Goal: Task Accomplishment & Management: Manage account settings

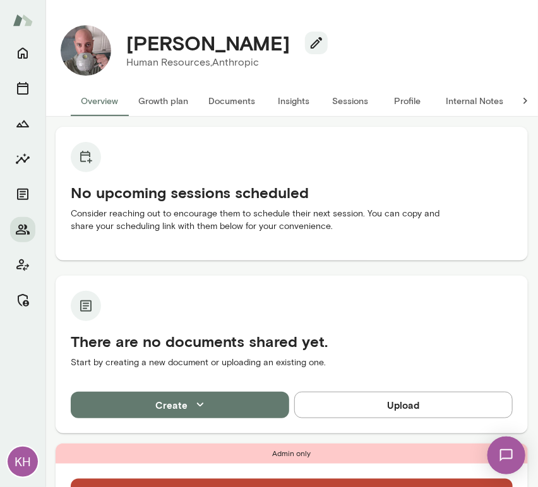
scroll to position [477, 0]
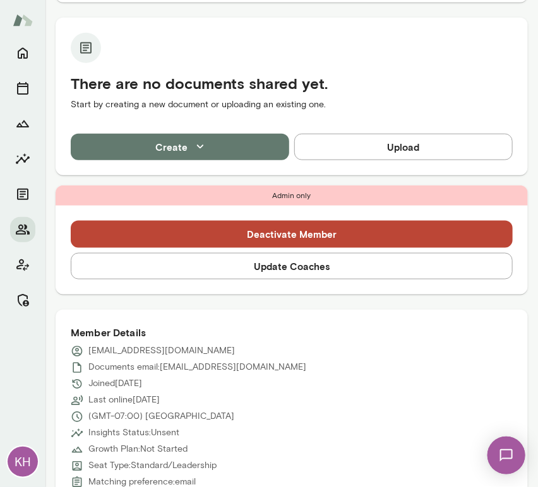
scroll to position [409, 0]
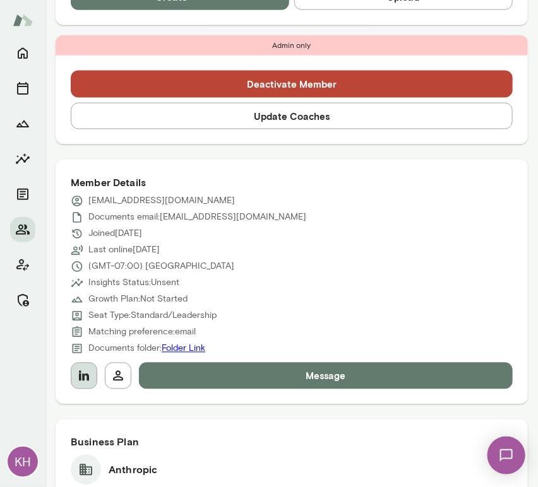
click at [84, 373] on icon "button" at bounding box center [83, 376] width 15 height 15
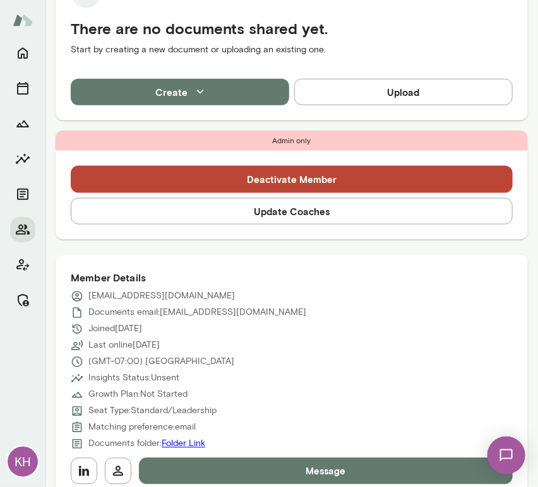
scroll to position [314, 0]
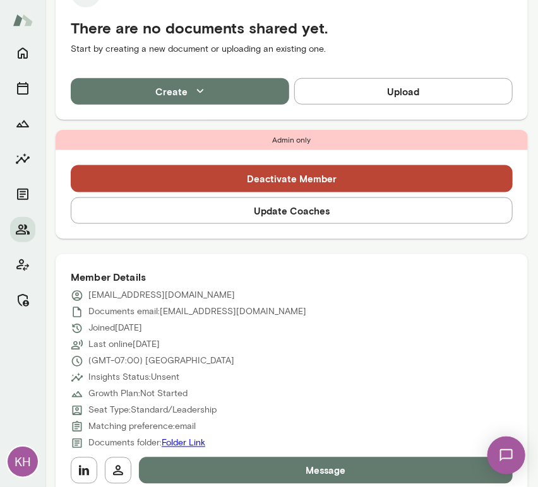
click at [68, 464] on div "Member Details ajr@anthropic.com Documents email: ajr@anthropic.com Joined Sep …" at bounding box center [292, 376] width 472 height 245
click at [78, 468] on icon "button" at bounding box center [83, 470] width 15 height 15
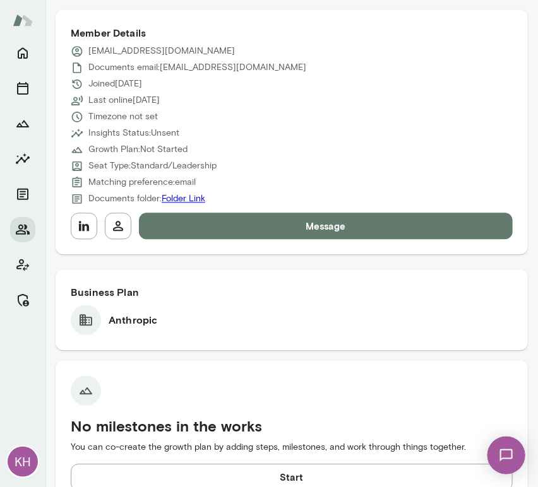
scroll to position [559, 0]
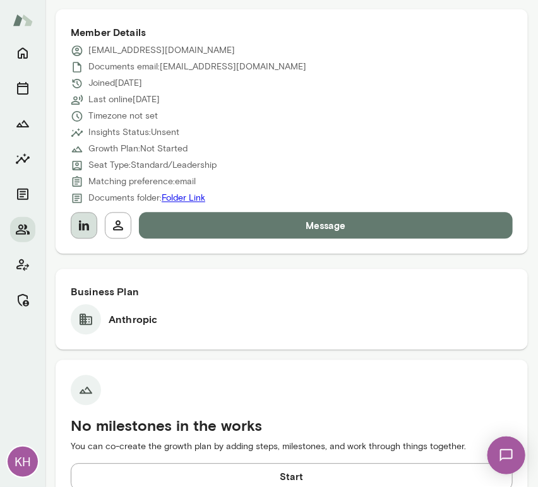
click at [80, 229] on icon "button" at bounding box center [84, 226] width 10 height 10
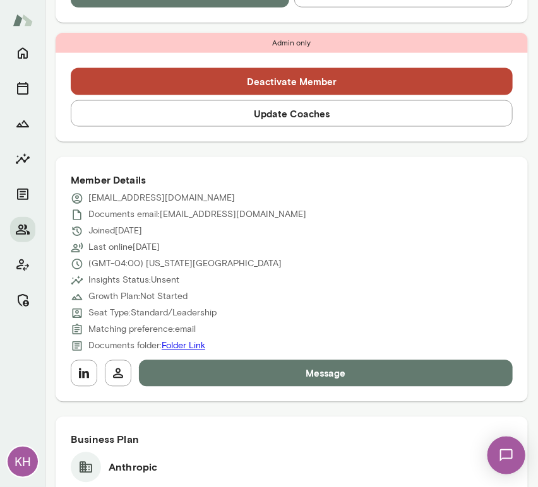
scroll to position [413, 0]
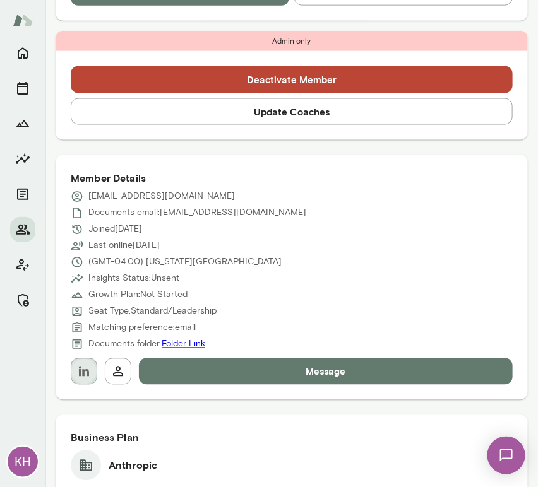
click at [84, 371] on icon "button" at bounding box center [84, 372] width 10 height 10
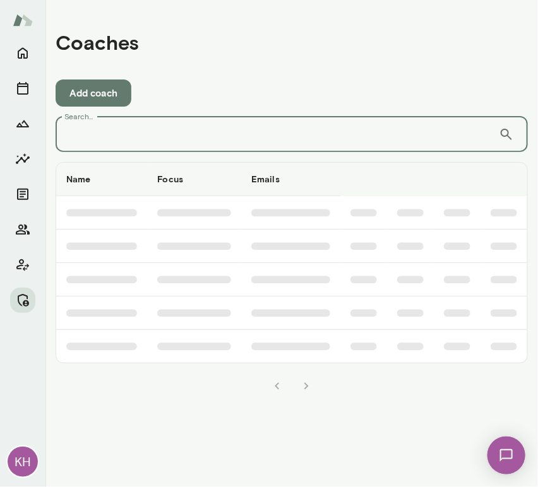
click at [81, 133] on input "Search..." at bounding box center [277, 134] width 443 height 35
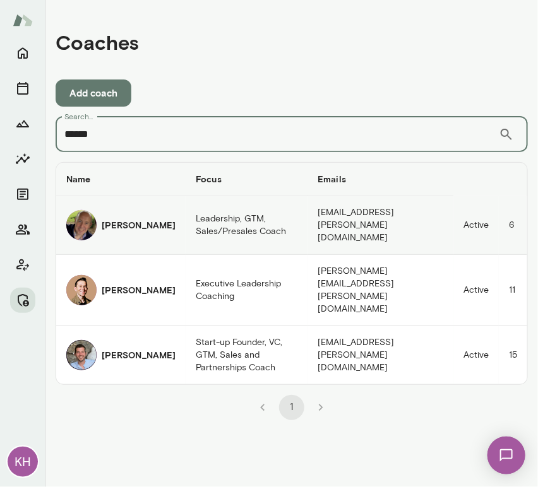
type input "*****"
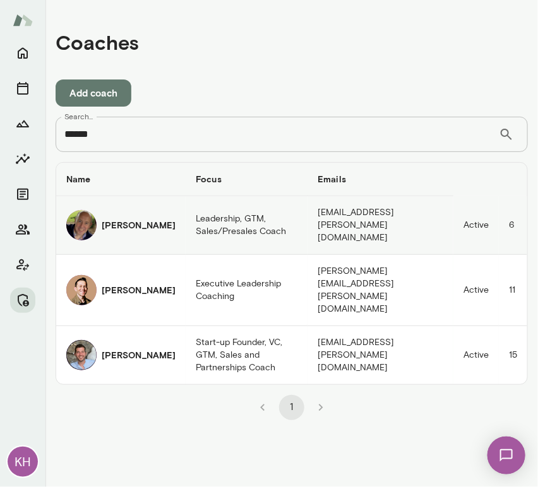
click at [124, 227] on h6 "[PERSON_NAME]" at bounding box center [139, 225] width 74 height 13
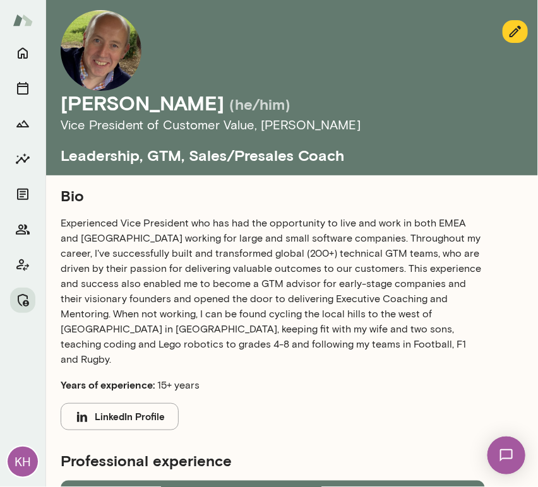
scroll to position [689, 0]
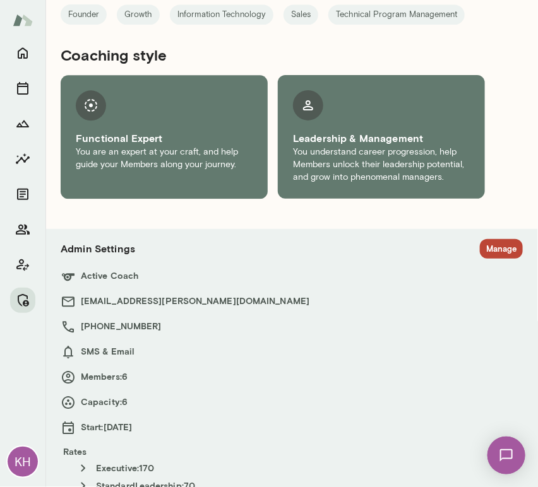
click at [480, 239] on button "Manage" at bounding box center [501, 249] width 43 height 20
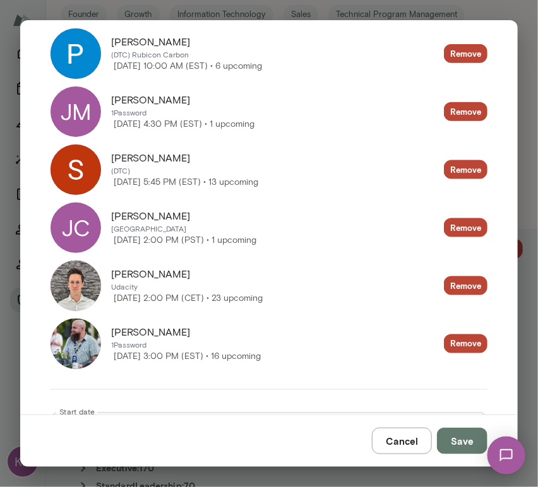
scroll to position [283, 0]
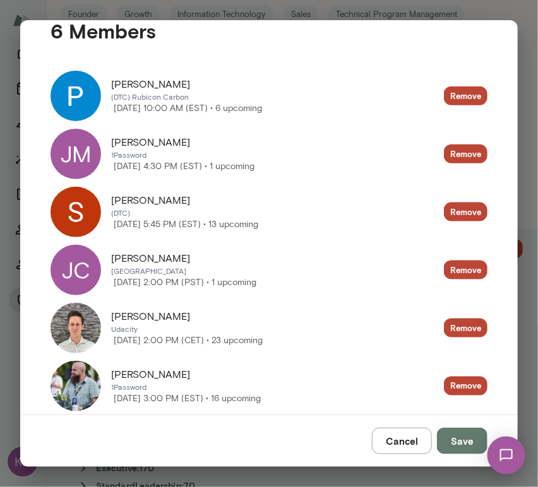
click at [87, 270] on div "JC" at bounding box center [76, 270] width 51 height 51
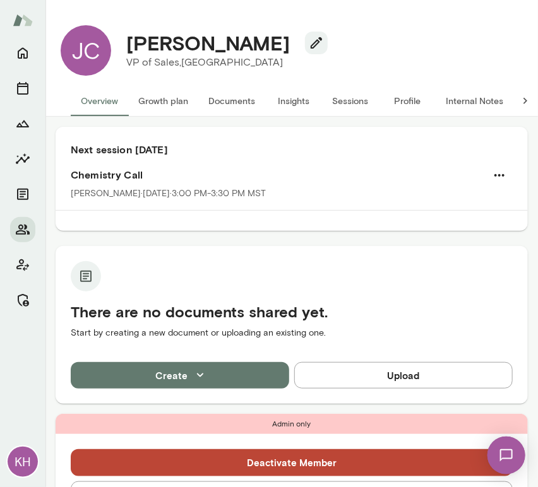
click at [352, 101] on button "Sessions" at bounding box center [350, 101] width 57 height 30
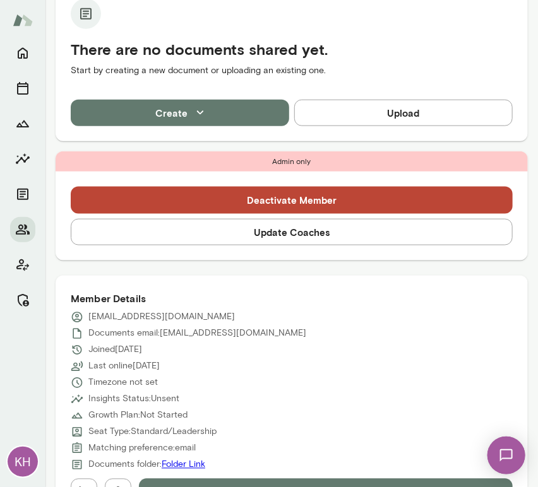
scroll to position [364, 0]
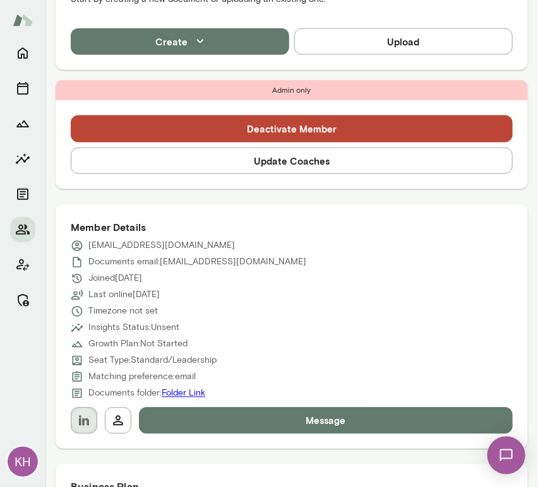
click at [79, 421] on icon "button" at bounding box center [84, 421] width 10 height 10
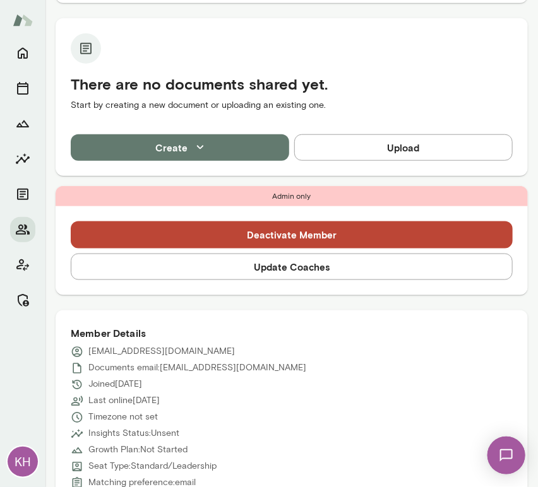
scroll to position [508, 0]
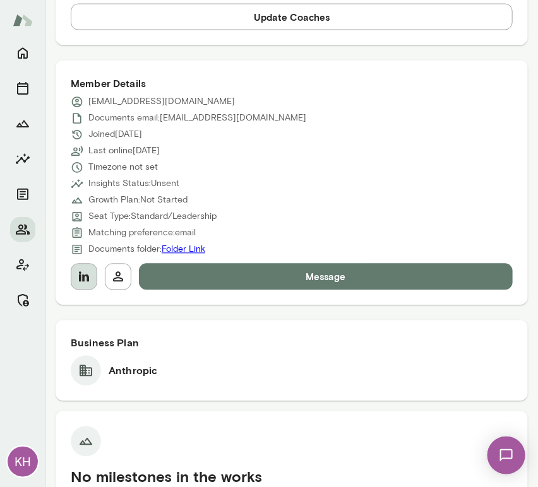
click at [85, 277] on icon "button" at bounding box center [83, 277] width 15 height 15
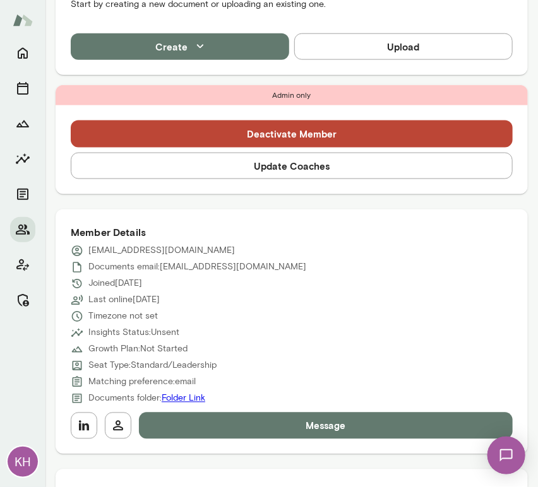
scroll to position [362, 0]
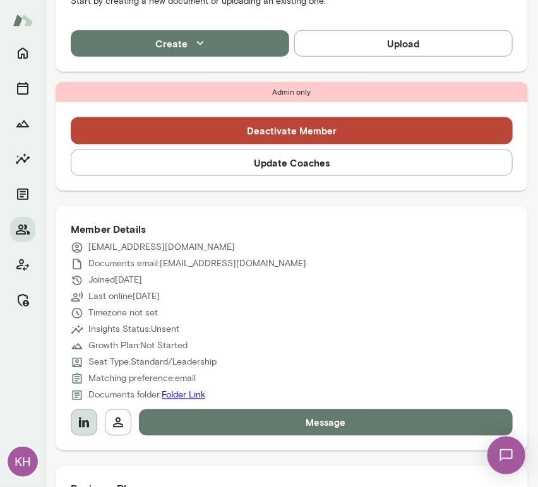
click at [85, 417] on icon "button" at bounding box center [83, 422] width 15 height 15
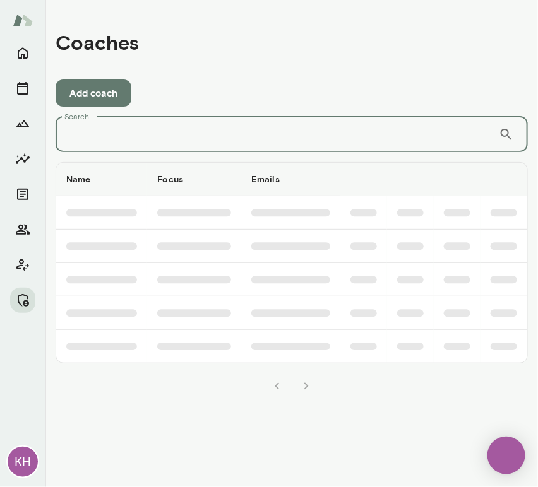
click at [153, 127] on input "Search..." at bounding box center [277, 134] width 443 height 35
type input "*"
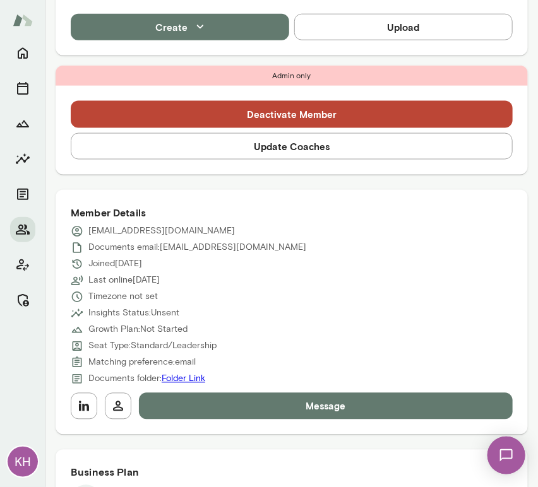
scroll to position [379, 0]
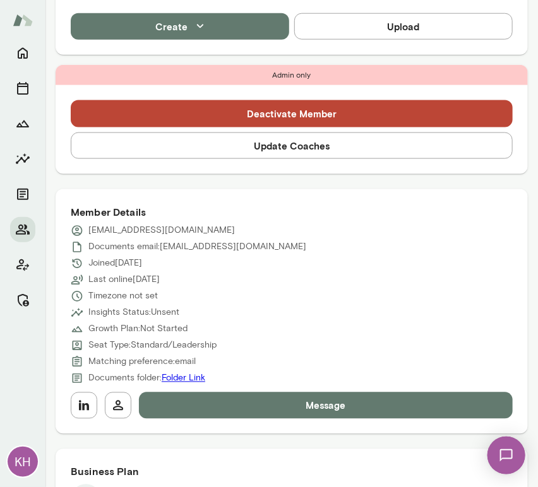
drag, startPoint x: 82, startPoint y: 410, endPoint x: 248, endPoint y: 179, distance: 284.2
click at [248, 179] on div "Admin only Deactivate Member Update Coaches Member Details kstreu@anthropic.com…" at bounding box center [292, 297] width 472 height 465
click at [216, 147] on button "Update Coaches" at bounding box center [292, 146] width 442 height 27
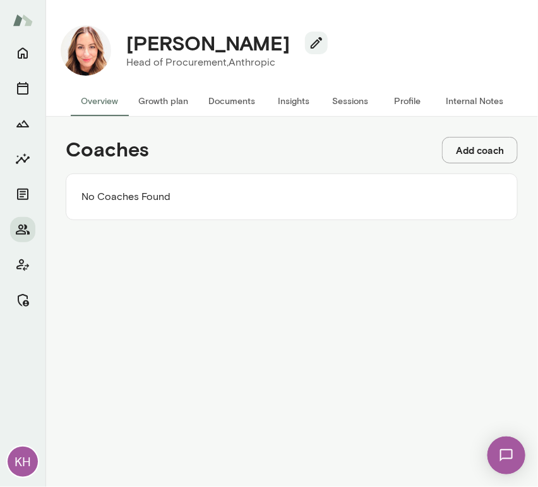
click at [474, 164] on div "Coaches Add coach No Coaches Found" at bounding box center [292, 179] width 472 height 104
click at [460, 150] on button "Add coach" at bounding box center [480, 150] width 76 height 27
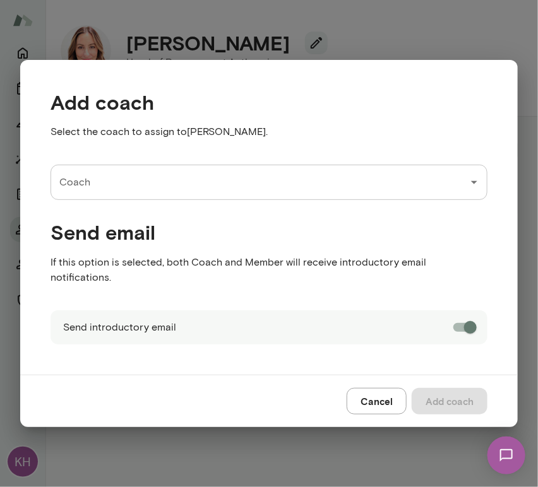
click at [114, 191] on input "Coach" at bounding box center [259, 182] width 407 height 24
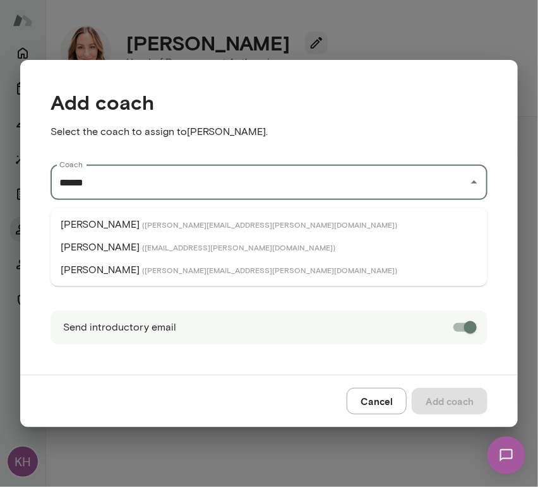
click at [122, 250] on p "[PERSON_NAME]" at bounding box center [100, 247] width 79 height 15
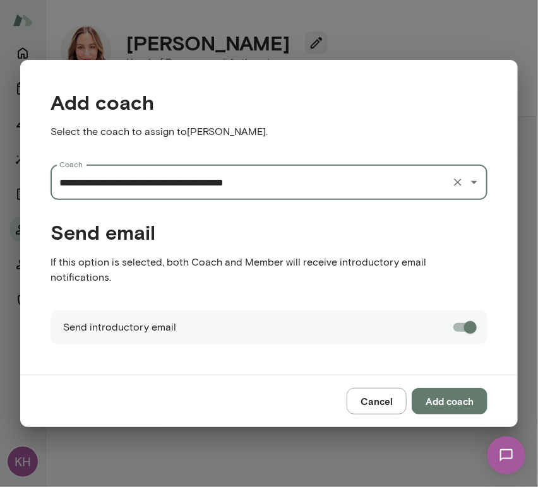
type input "**********"
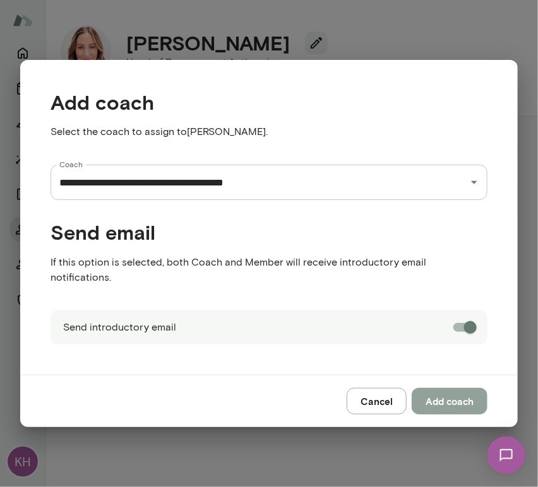
click at [451, 393] on button "Add coach" at bounding box center [450, 401] width 76 height 27
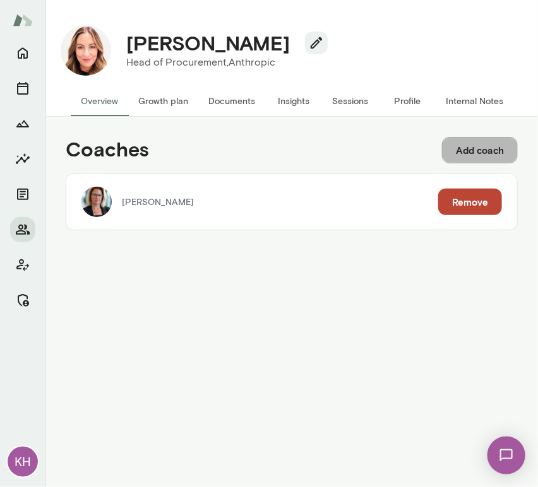
click at [459, 153] on button "Add coach" at bounding box center [480, 150] width 76 height 27
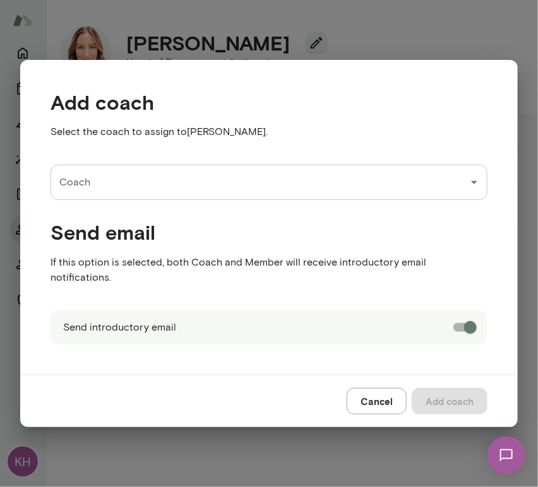
click at [172, 194] on input "Coach" at bounding box center [259, 182] width 407 height 24
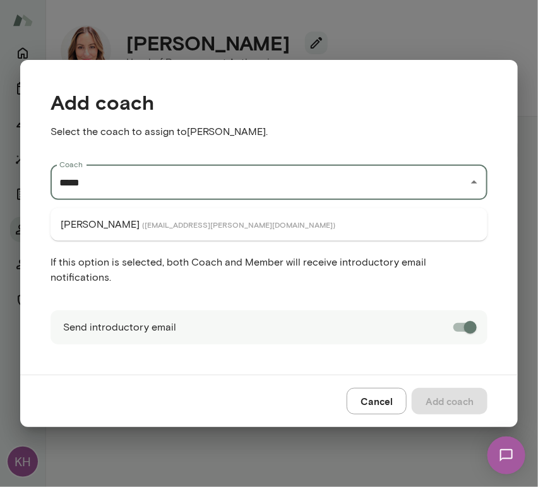
click at [142, 224] on span "( sheridemario@mento.co )" at bounding box center [238, 225] width 193 height 10
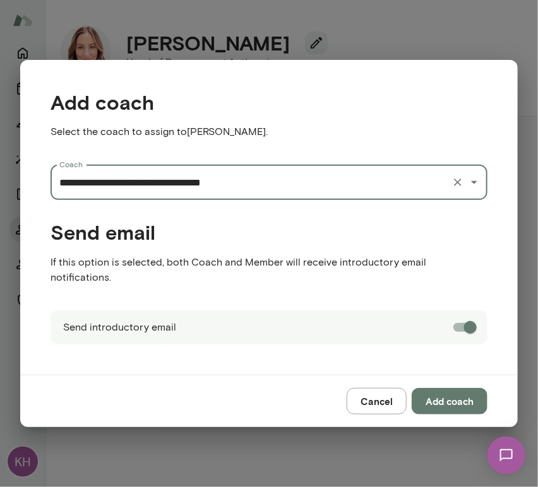
type input "**********"
click at [450, 393] on button "Add coach" at bounding box center [450, 401] width 76 height 27
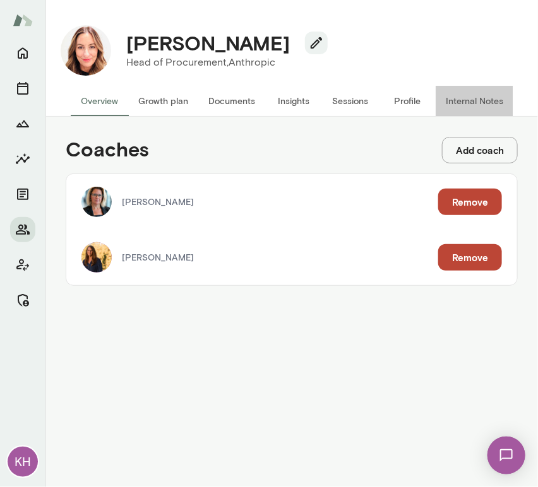
click at [464, 97] on button "Internal Notes" at bounding box center [475, 101] width 78 height 30
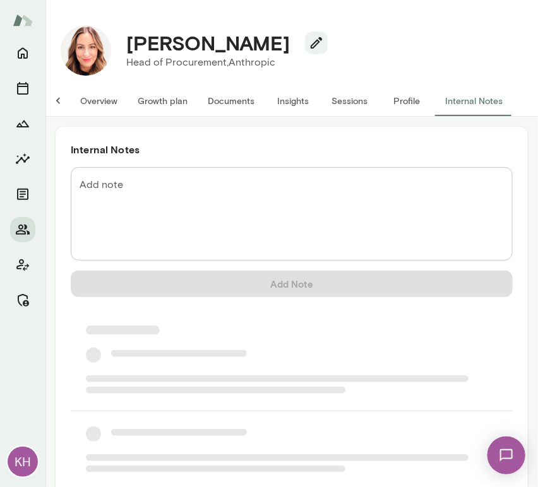
scroll to position [0, 10]
click at [153, 208] on textarea "Add note" at bounding box center [292, 214] width 424 height 73
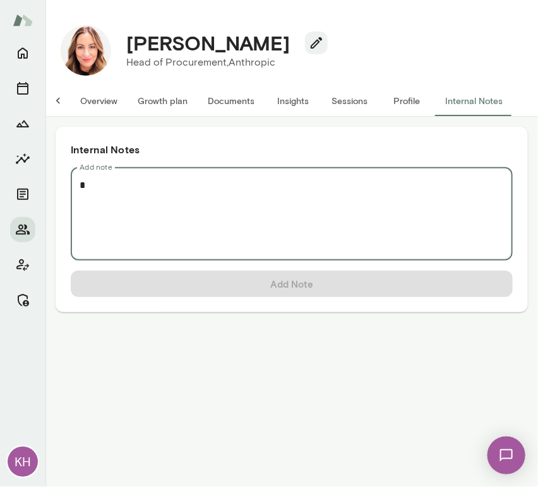
scroll to position [0, 0]
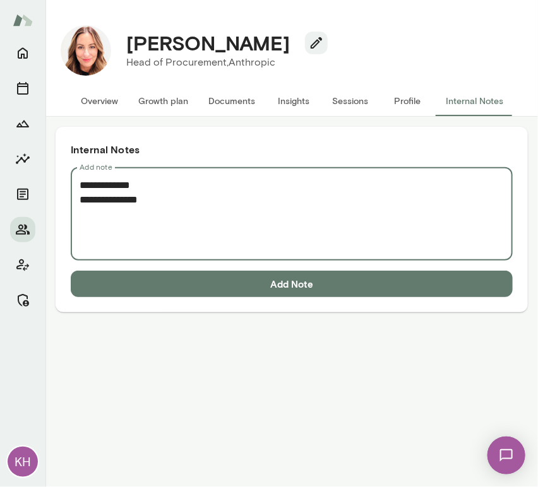
paste textarea "**********"
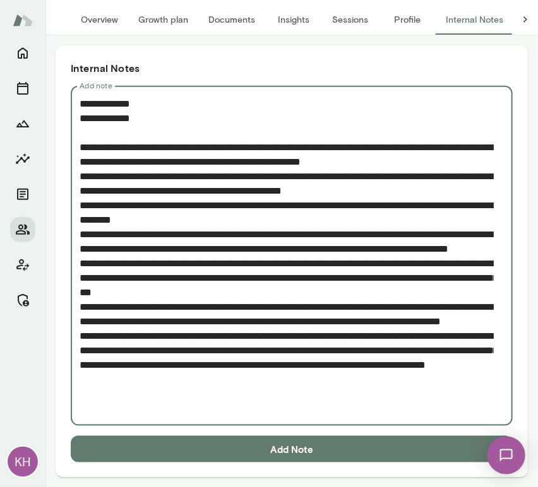
scroll to position [81, 0]
type textarea "**********"
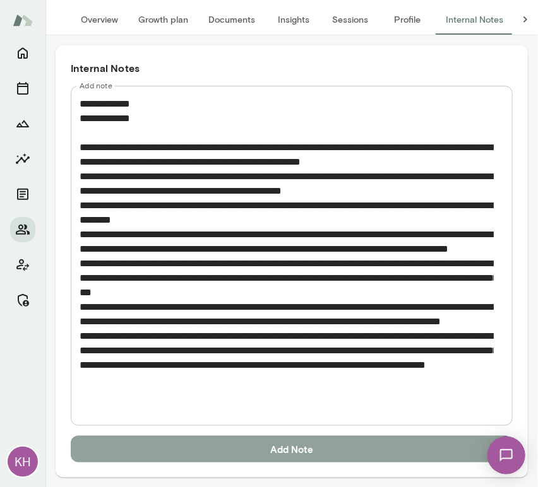
click at [256, 438] on button "Add Note" at bounding box center [292, 449] width 442 height 27
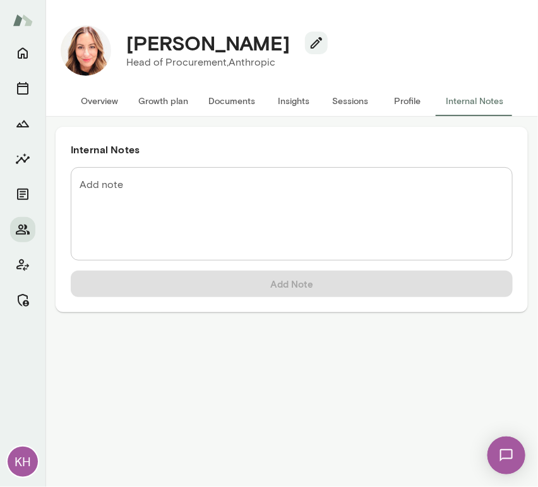
scroll to position [0, 0]
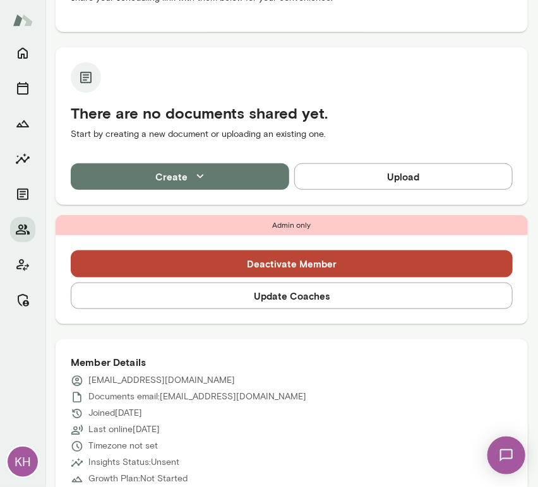
scroll to position [239, 0]
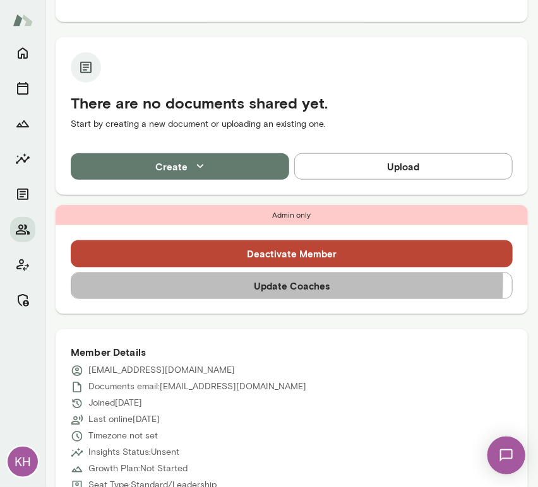
click at [210, 282] on button "Update Coaches" at bounding box center [292, 286] width 442 height 27
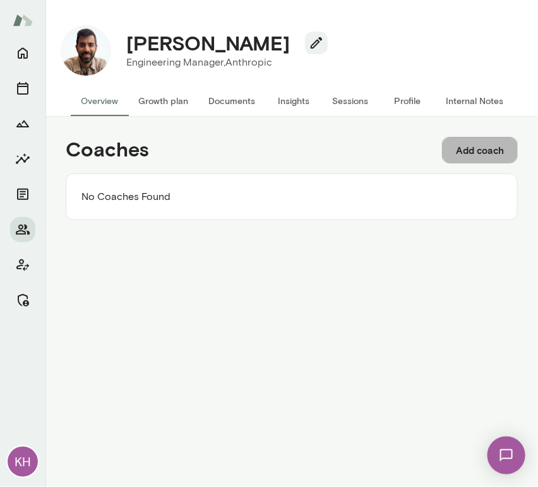
click at [475, 151] on button "Add coach" at bounding box center [480, 150] width 76 height 27
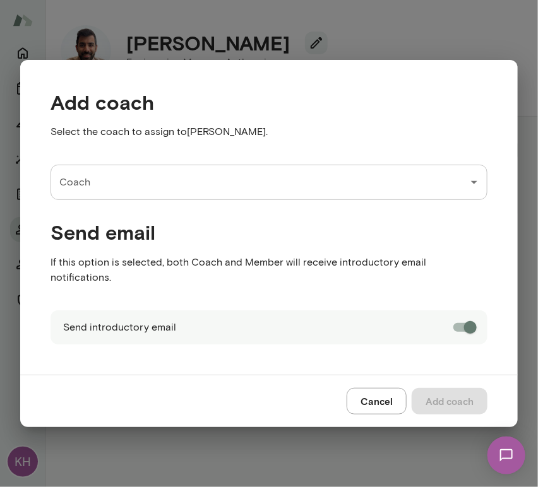
click at [184, 190] on input "Coach" at bounding box center [259, 182] width 407 height 24
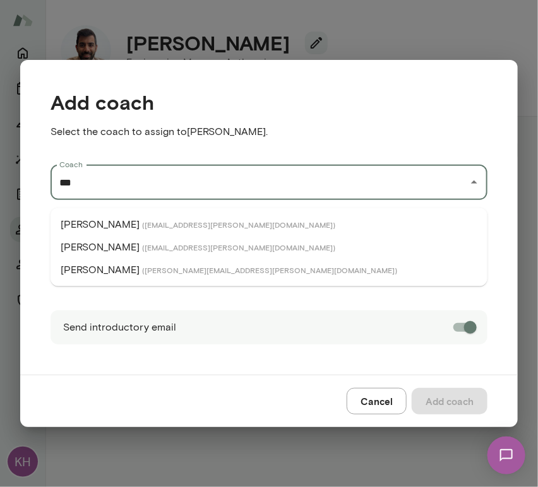
click at [177, 249] on span "( [EMAIL_ADDRESS][PERSON_NAME][DOMAIN_NAME] )" at bounding box center [238, 247] width 193 height 10
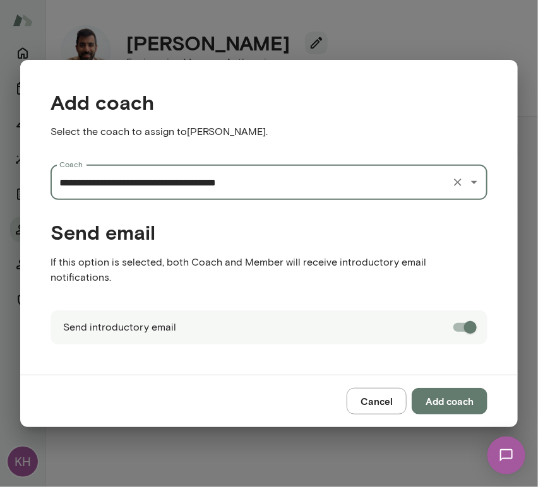
type input "**********"
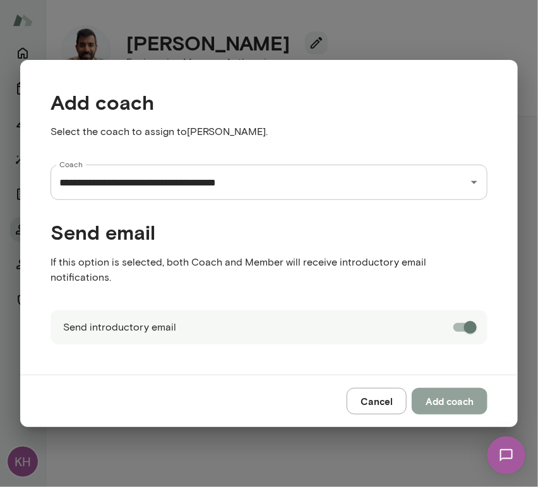
click at [455, 394] on button "Add coach" at bounding box center [450, 401] width 76 height 27
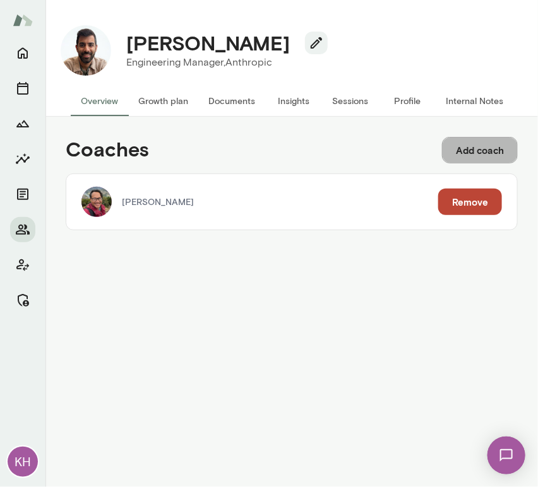
click at [463, 158] on button "Add coach" at bounding box center [480, 150] width 76 height 27
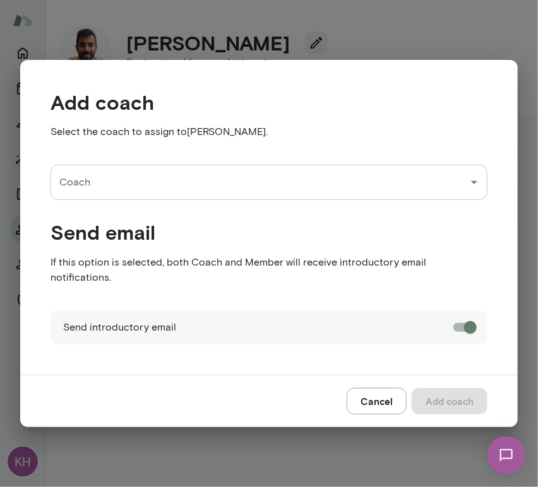
click at [153, 200] on div "Coach" at bounding box center [269, 182] width 437 height 35
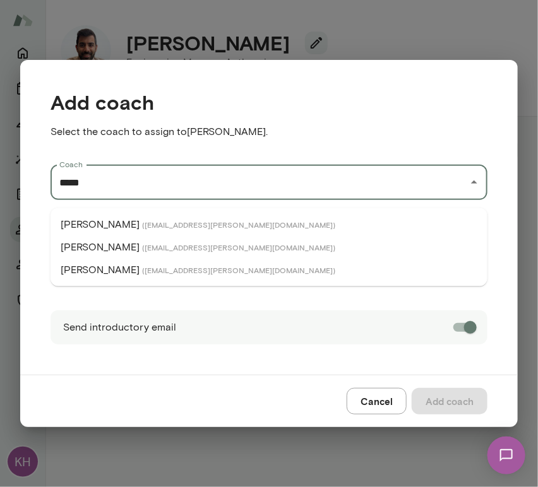
click at [142, 242] on span "( [EMAIL_ADDRESS][PERSON_NAME][DOMAIN_NAME] )" at bounding box center [238, 247] width 193 height 10
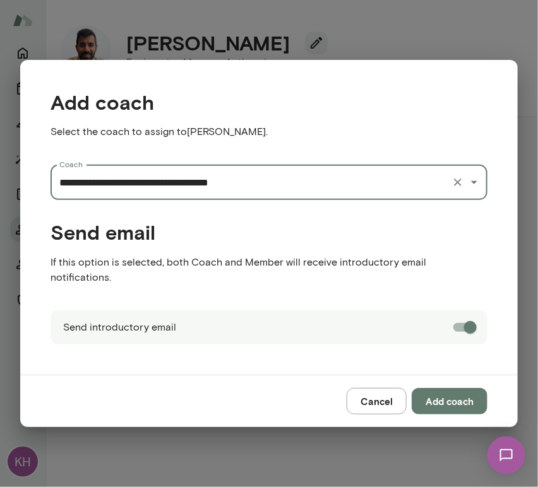
type input "**********"
click at [460, 393] on button "Add coach" at bounding box center [450, 401] width 76 height 27
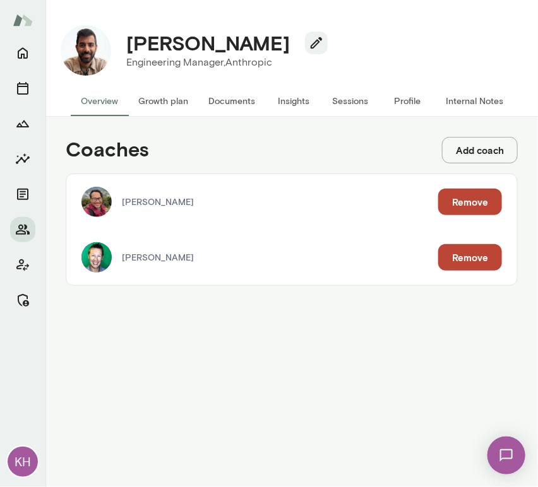
click at [467, 109] on button "Internal Notes" at bounding box center [475, 101] width 78 height 30
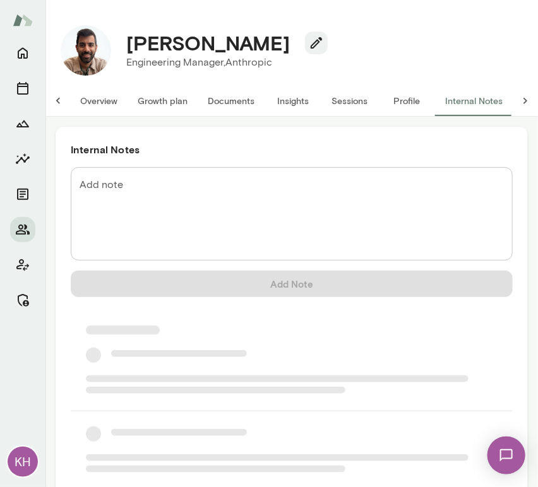
scroll to position [0, 10]
click at [201, 196] on textarea "Add note" at bounding box center [292, 214] width 424 height 73
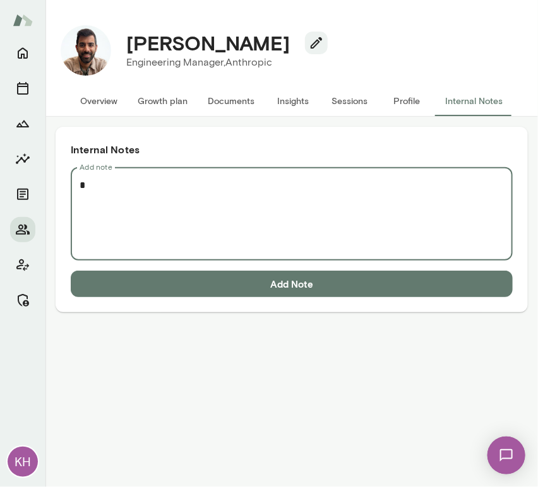
scroll to position [0, 0]
paste textarea "**********"
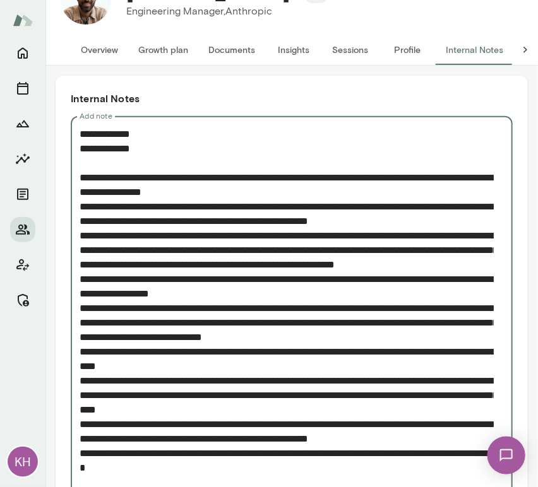
scroll to position [126, 0]
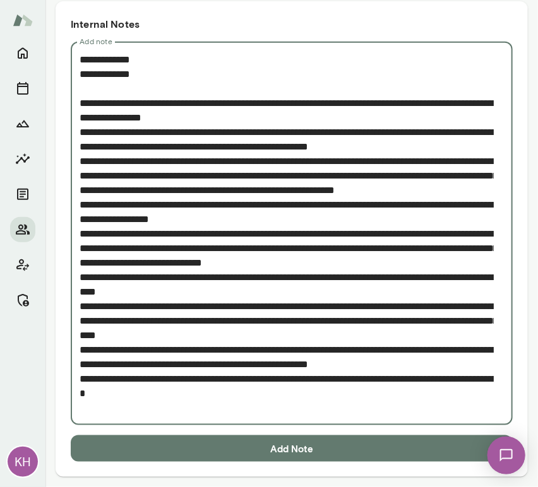
type textarea "**********"
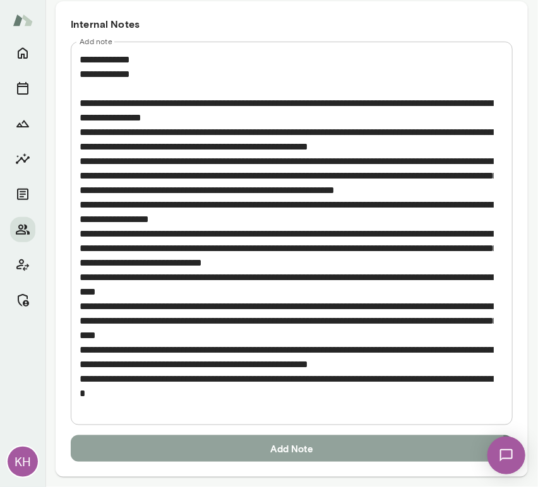
click at [252, 446] on button "Add Note" at bounding box center [292, 449] width 442 height 27
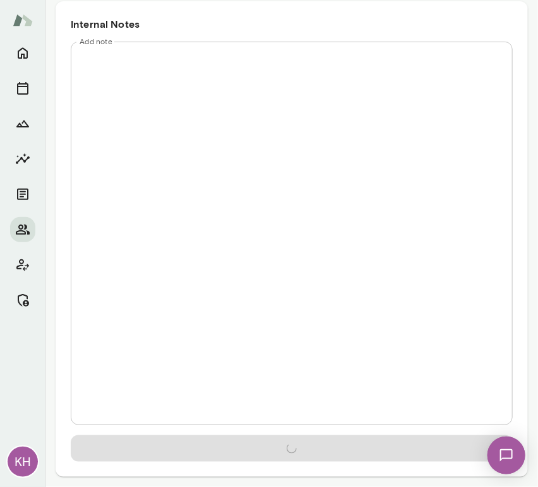
scroll to position [0, 0]
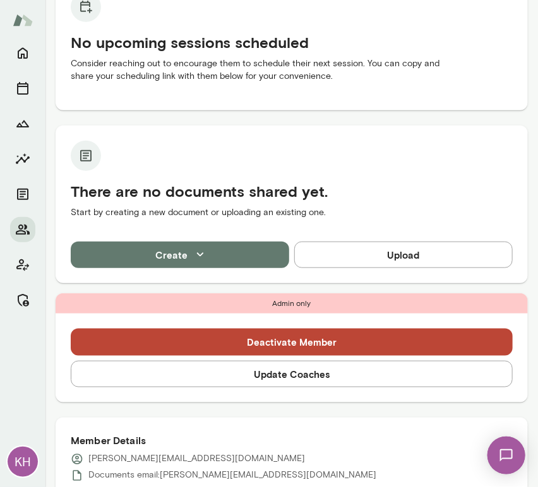
scroll to position [152, 0]
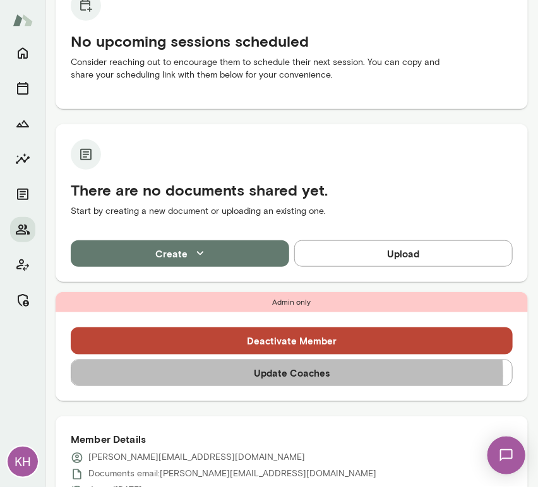
click at [272, 375] on button "Update Coaches" at bounding box center [292, 373] width 442 height 27
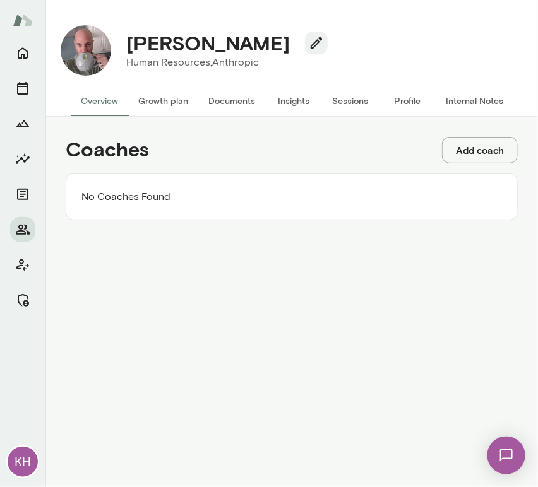
click at [450, 144] on button "Add coach" at bounding box center [480, 150] width 76 height 27
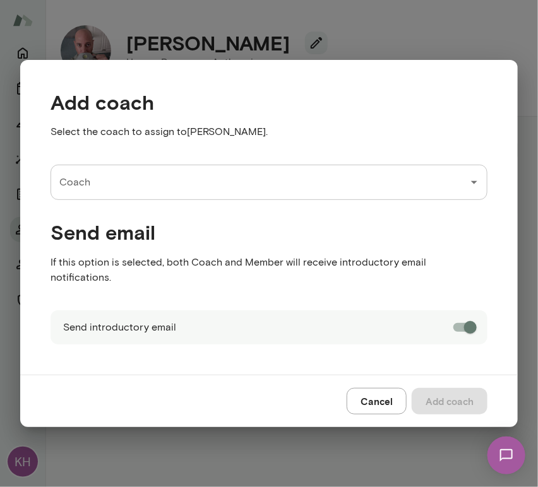
click at [174, 194] on input "Coach" at bounding box center [259, 182] width 407 height 24
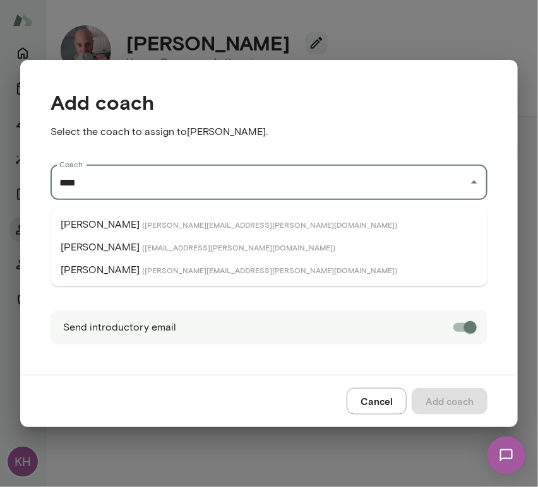
click at [153, 241] on li "[PERSON_NAME] ( [EMAIL_ADDRESS][PERSON_NAME][DOMAIN_NAME] )" at bounding box center [269, 247] width 437 height 23
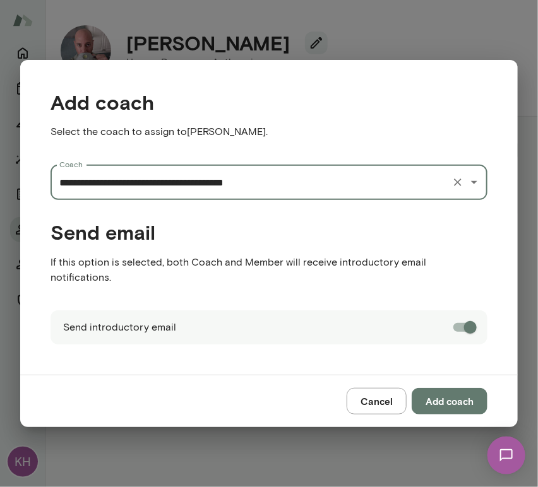
type input "**********"
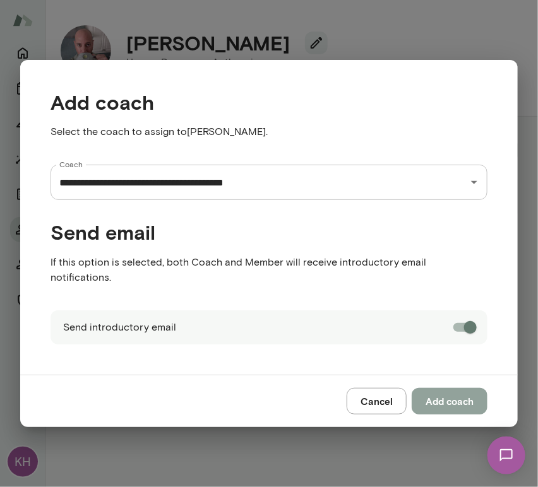
click at [451, 391] on button "Add coach" at bounding box center [450, 401] width 76 height 27
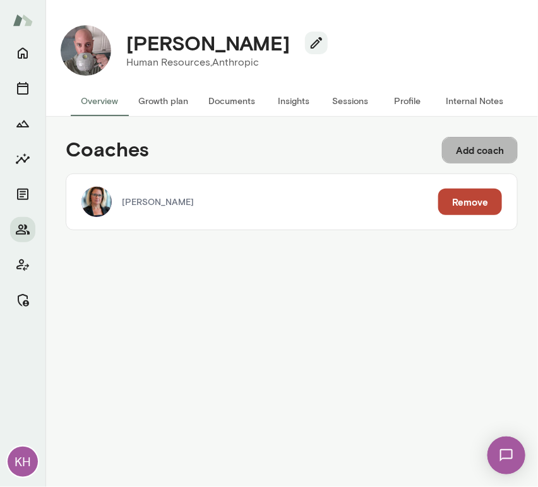
click at [450, 149] on button "Add coach" at bounding box center [480, 150] width 76 height 27
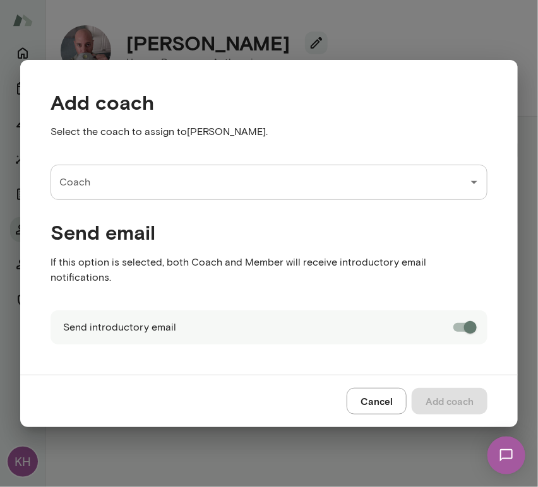
click at [191, 194] on input "Coach" at bounding box center [259, 182] width 407 height 24
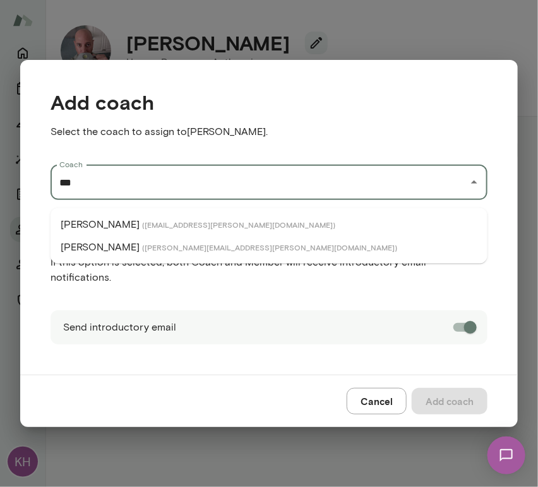
click at [118, 256] on li "[PERSON_NAME] ( [PERSON_NAME][EMAIL_ADDRESS][PERSON_NAME][DOMAIN_NAME] )" at bounding box center [269, 247] width 437 height 23
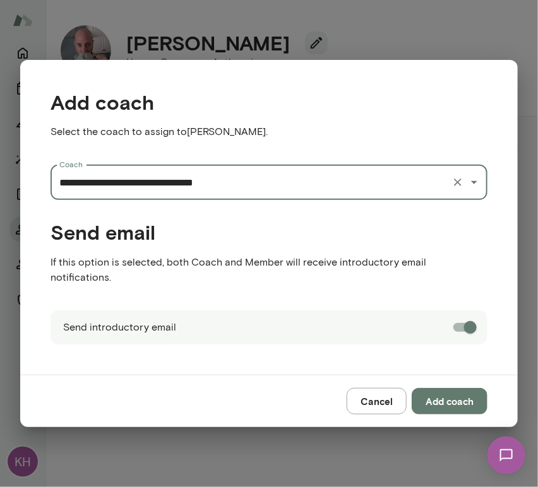
type input "**********"
click at [429, 391] on button "Add coach" at bounding box center [450, 401] width 76 height 27
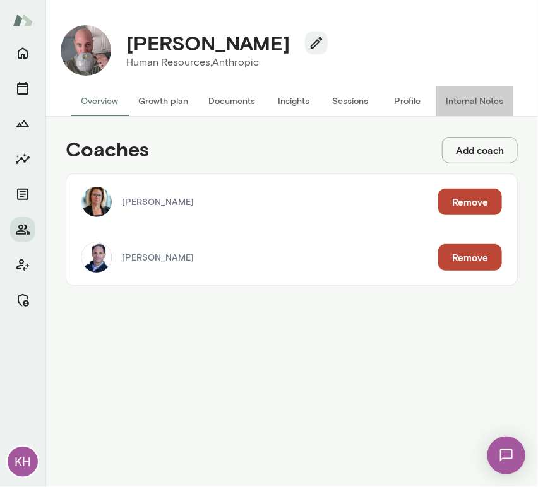
click at [484, 95] on button "Internal Notes" at bounding box center [475, 101] width 78 height 30
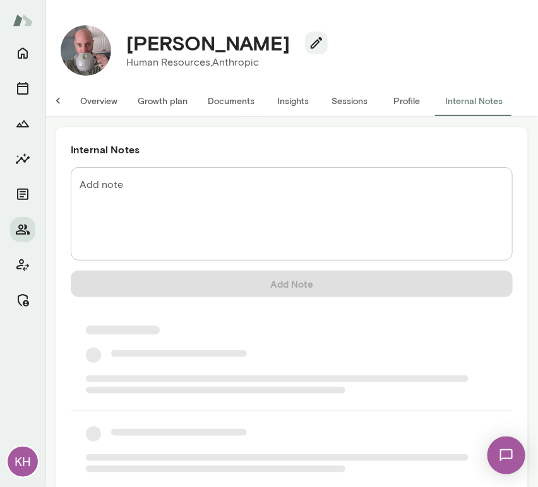
scroll to position [0, 10]
click at [136, 200] on textarea "Add note" at bounding box center [292, 214] width 424 height 73
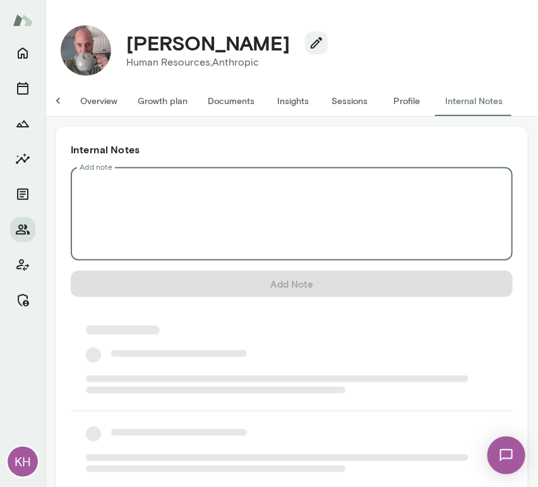
scroll to position [0, 0]
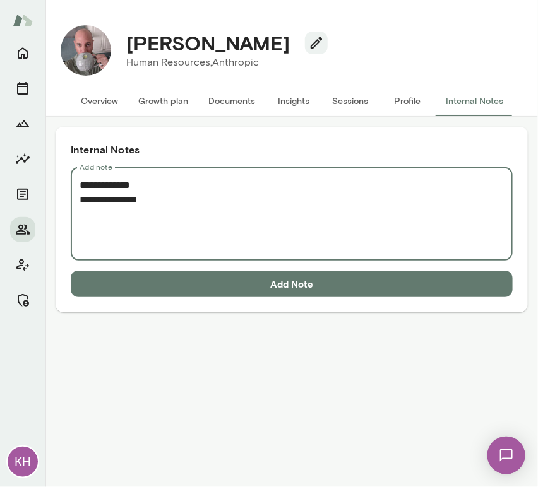
paste textarea "**********"
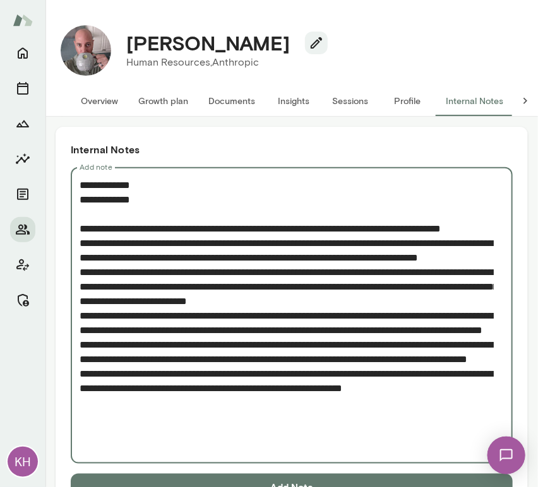
scroll to position [38, 0]
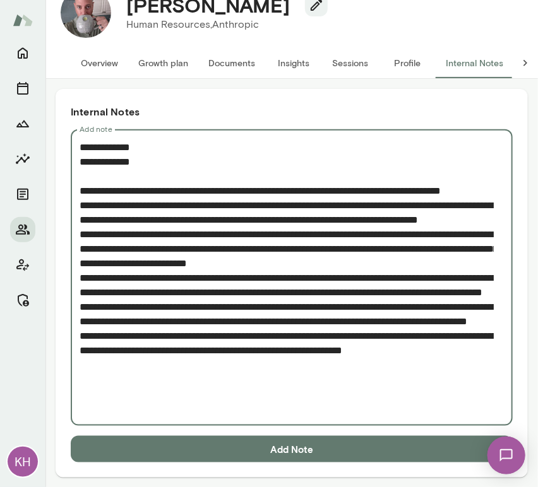
type textarea "**********"
click at [226, 444] on button "Add Note" at bounding box center [292, 449] width 442 height 27
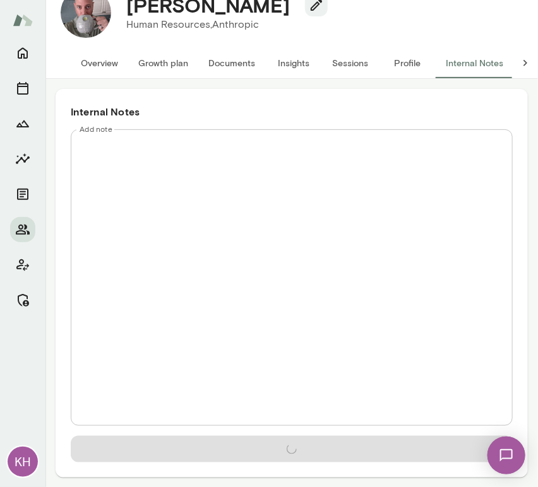
scroll to position [0, 0]
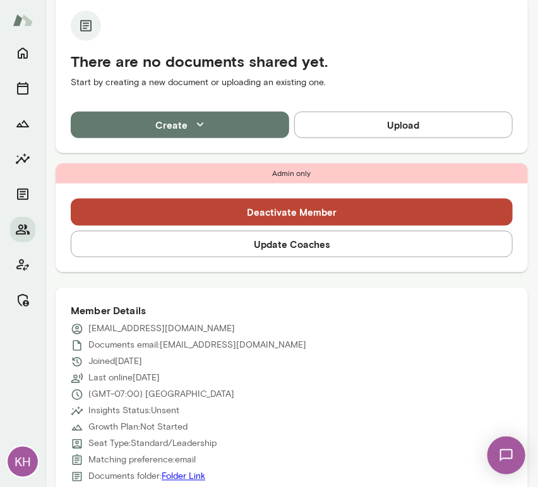
scroll to position [407, 0]
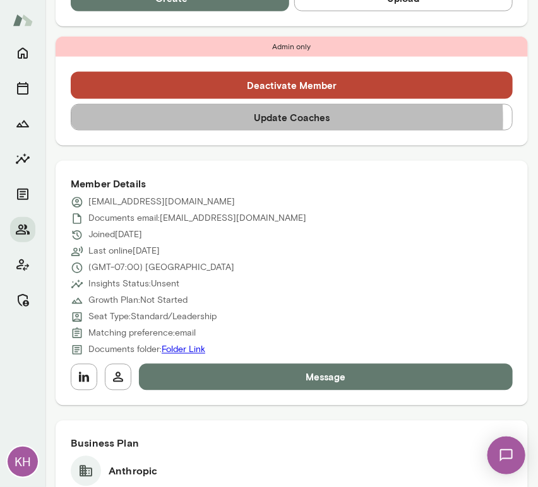
click at [211, 120] on button "Update Coaches" at bounding box center [292, 117] width 442 height 27
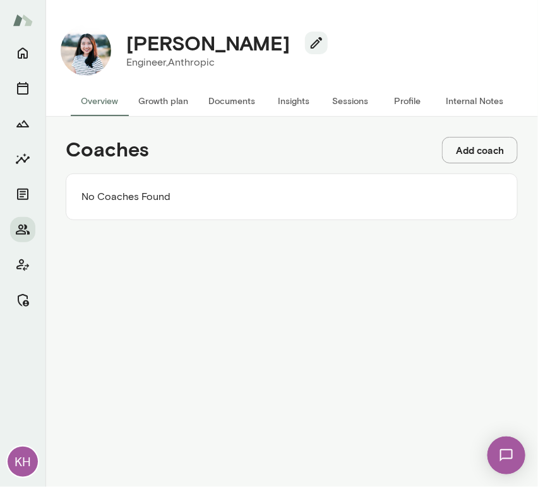
click at [465, 150] on button "Add coach" at bounding box center [480, 150] width 76 height 27
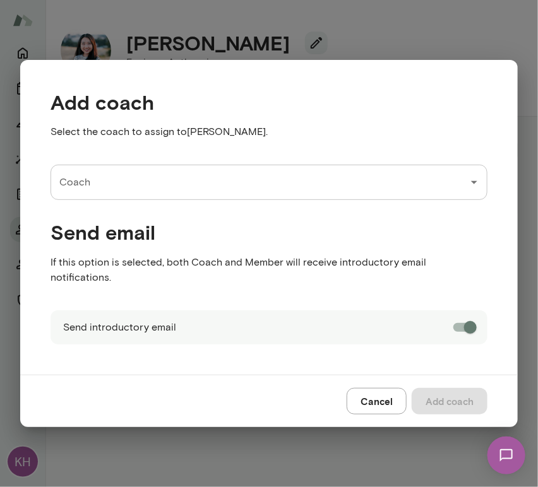
click at [106, 194] on input "Coach" at bounding box center [259, 182] width 407 height 24
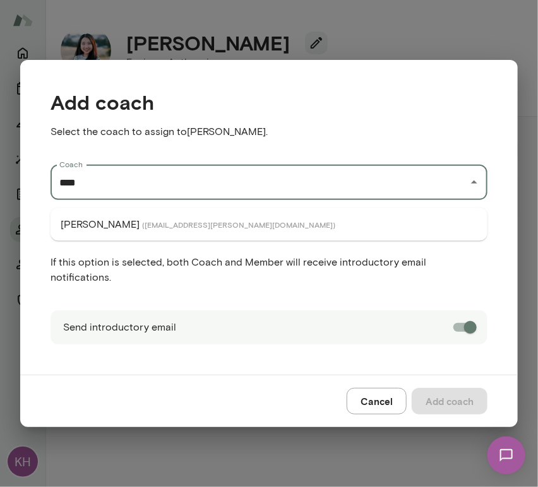
click at [123, 219] on p "[PERSON_NAME]" at bounding box center [100, 224] width 79 height 15
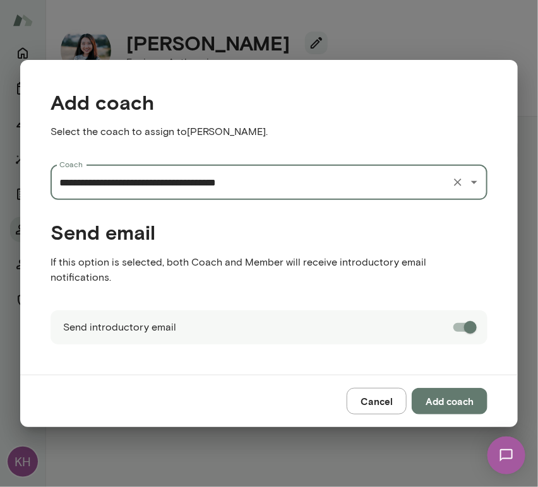
type input "**********"
click at [462, 389] on button "Add coach" at bounding box center [450, 401] width 76 height 27
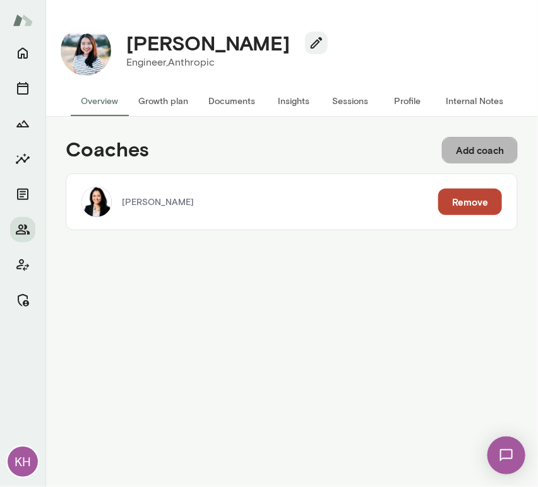
click at [467, 154] on button "Add coach" at bounding box center [480, 150] width 76 height 27
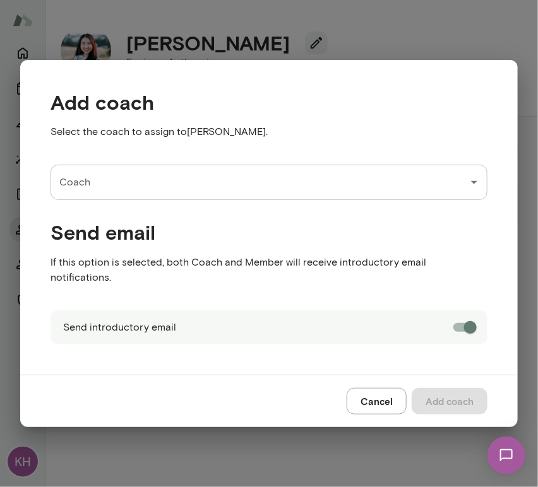
click at [263, 194] on input "Coach" at bounding box center [259, 182] width 407 height 24
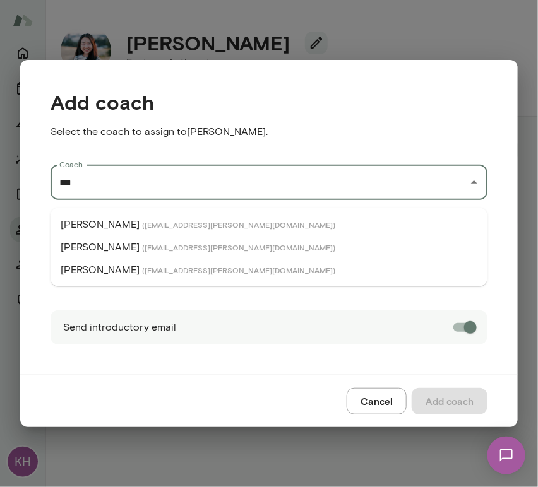
click at [157, 273] on span "( [EMAIL_ADDRESS][PERSON_NAME][DOMAIN_NAME] )" at bounding box center [238, 270] width 193 height 10
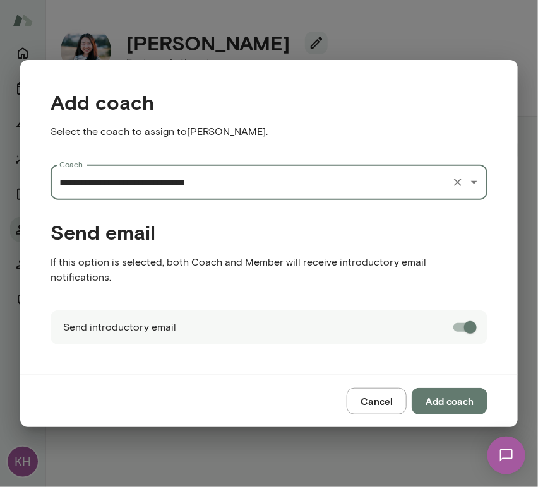
type input "**********"
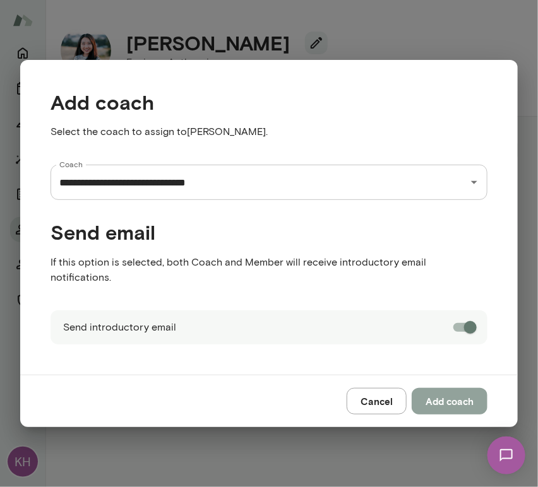
click at [460, 398] on button "Add coach" at bounding box center [450, 401] width 76 height 27
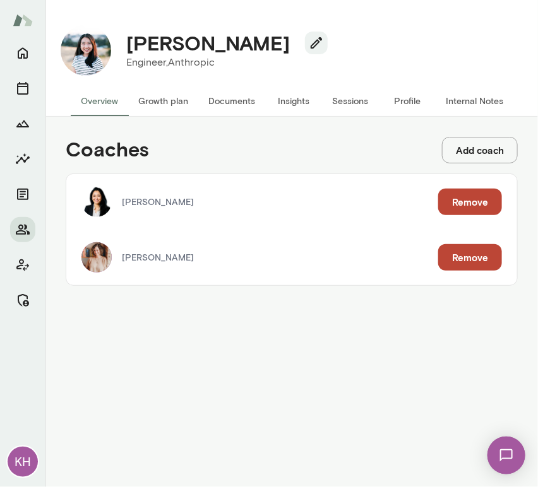
click at [471, 100] on button "Internal Notes" at bounding box center [475, 101] width 78 height 30
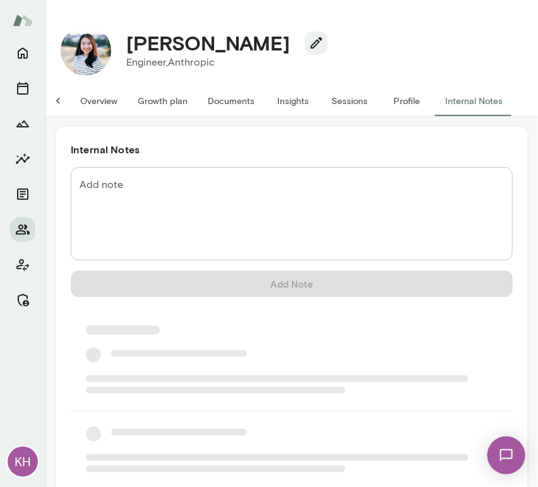
scroll to position [0, 10]
click at [194, 191] on textarea "Add note" at bounding box center [292, 214] width 424 height 73
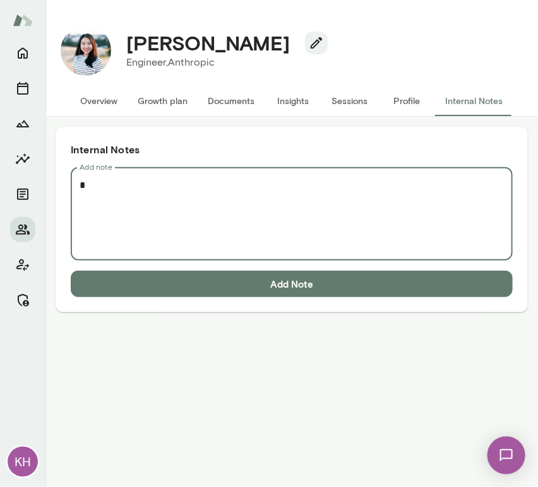
scroll to position [0, 0]
paste textarea "**********"
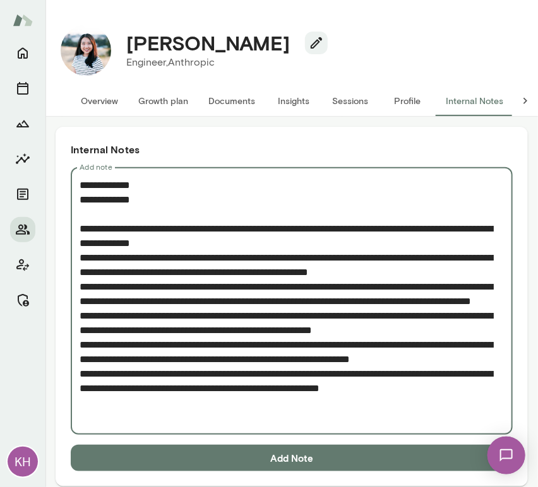
scroll to position [9, 0]
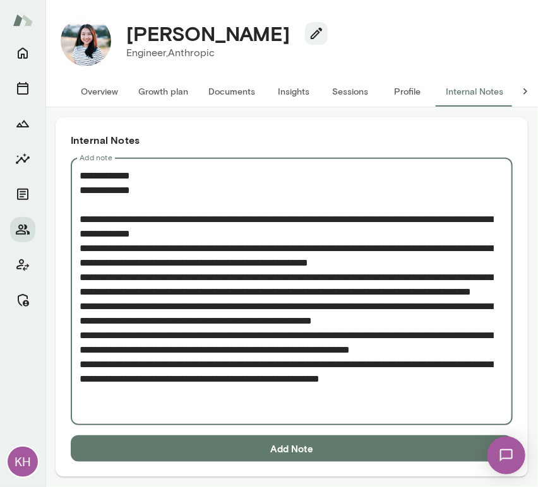
type textarea "**********"
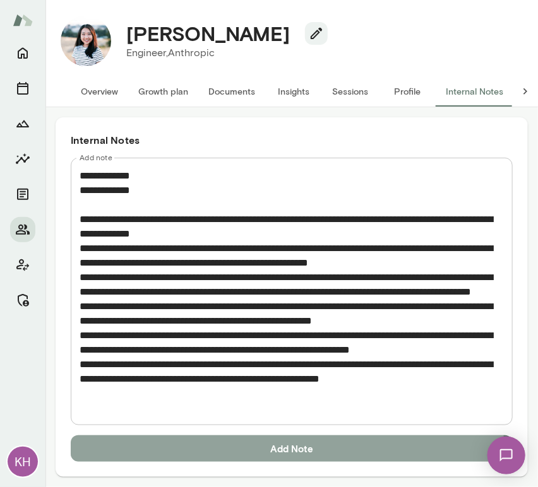
click at [237, 443] on button "Add Note" at bounding box center [292, 449] width 442 height 27
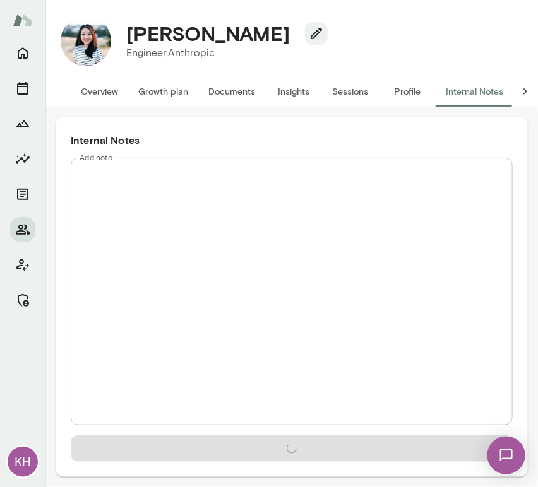
scroll to position [0, 0]
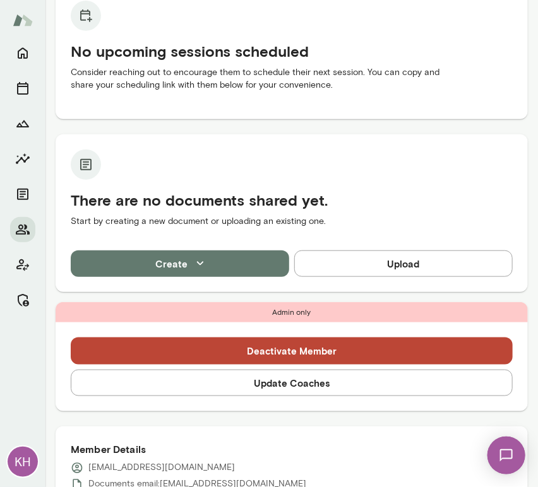
scroll to position [142, 0]
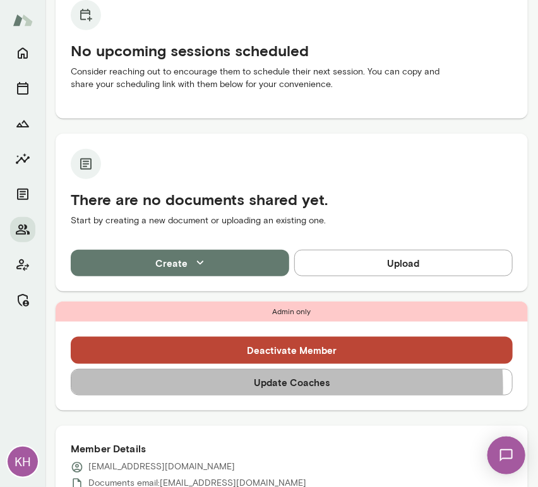
click at [258, 388] on button "Update Coaches" at bounding box center [292, 382] width 442 height 27
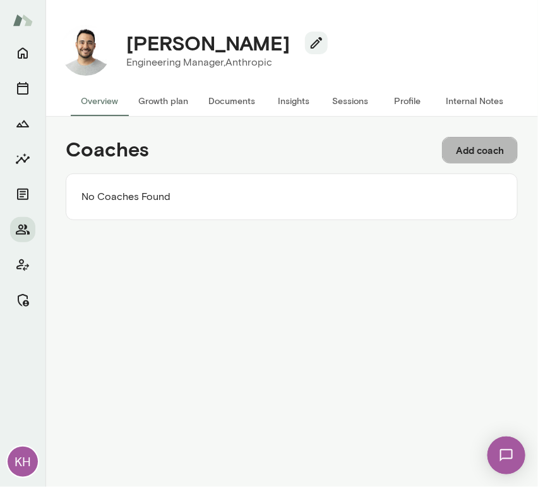
click at [487, 144] on button "Add coach" at bounding box center [480, 150] width 76 height 27
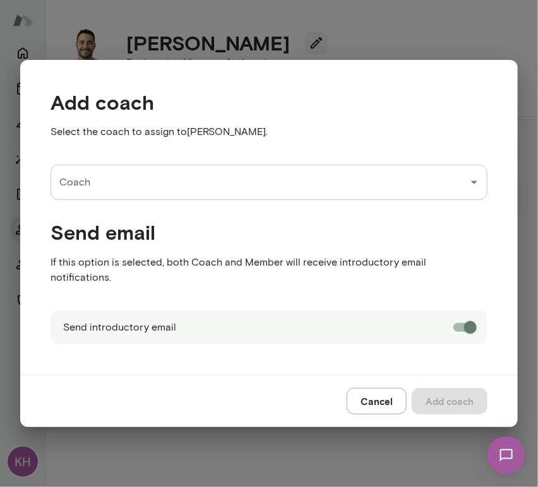
click at [156, 194] on input "Coach" at bounding box center [259, 182] width 407 height 24
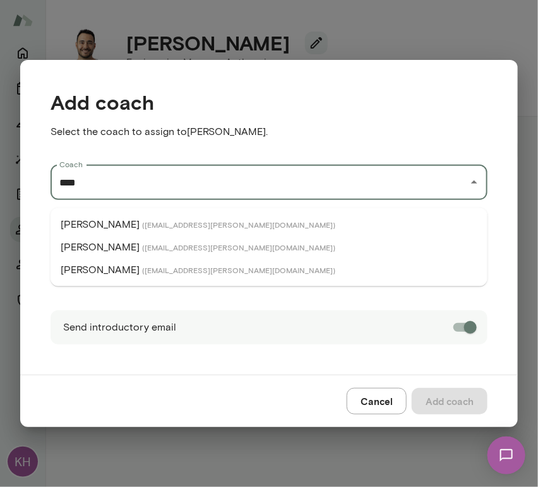
click at [142, 270] on span "( [EMAIL_ADDRESS][PERSON_NAME][DOMAIN_NAME] )" at bounding box center [238, 270] width 193 height 10
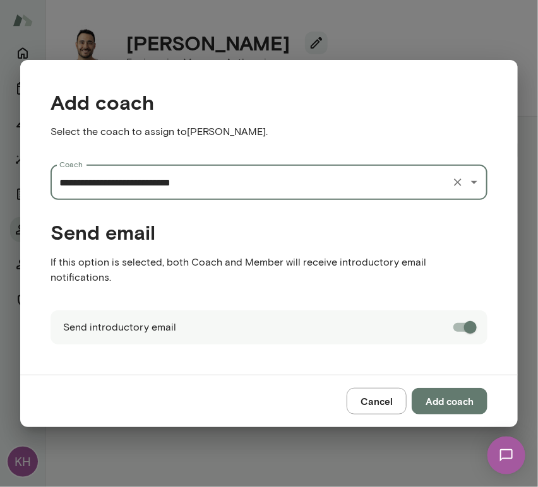
type input "**********"
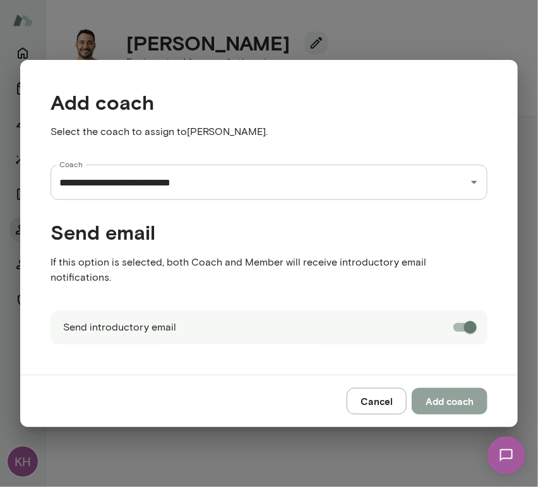
drag, startPoint x: 451, startPoint y: 395, endPoint x: 283, endPoint y: 12, distance: 417.9
click at [283, 12] on div "**********" at bounding box center [269, 243] width 538 height 487
drag, startPoint x: 64, startPoint y: 90, endPoint x: -11, endPoint y: 125, distance: 83.3
click at [0, 0] on html "**********" at bounding box center [269, 0] width 538 height 0
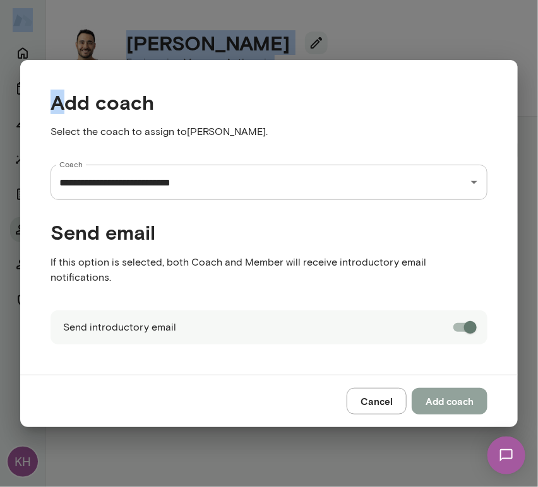
click at [434, 389] on button "Add coach" at bounding box center [450, 401] width 76 height 27
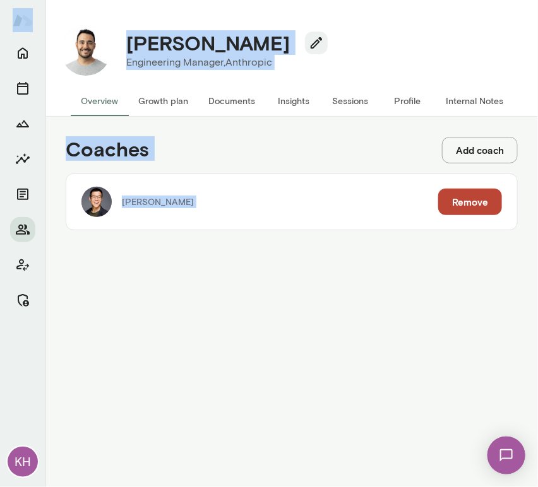
click at [364, 158] on div "Coaches Add coach" at bounding box center [292, 150] width 452 height 27
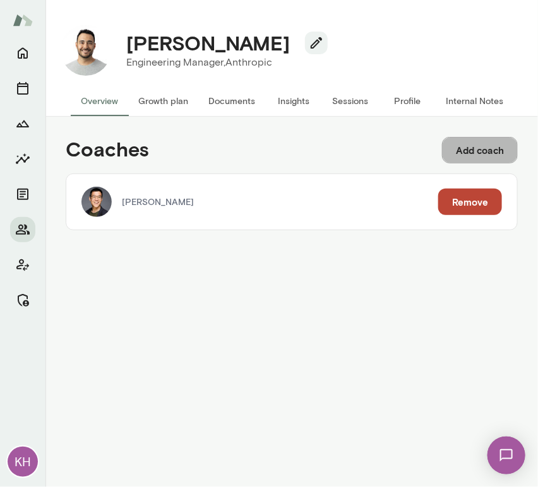
click at [476, 160] on button "Add coach" at bounding box center [480, 150] width 76 height 27
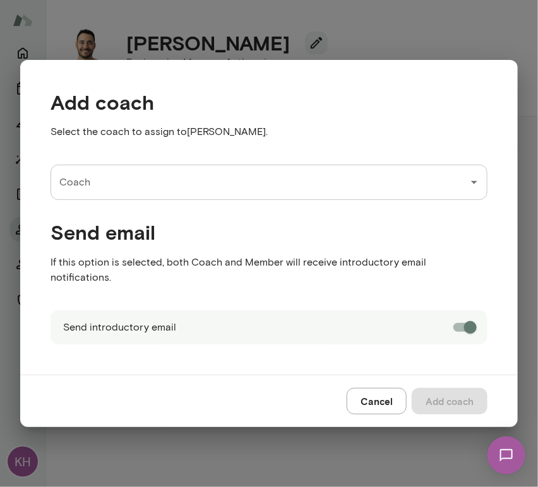
click at [161, 185] on input "Coach" at bounding box center [259, 182] width 407 height 24
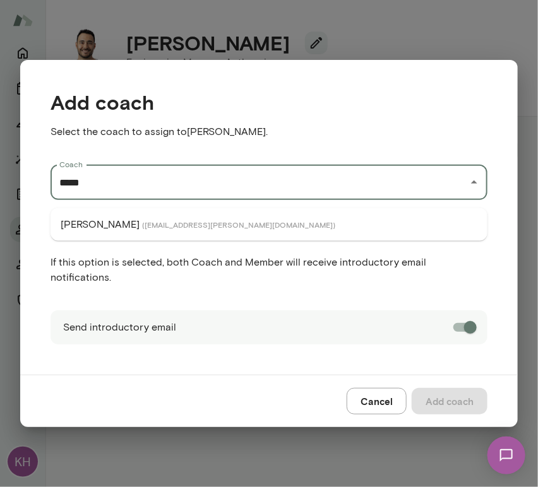
click at [133, 230] on li "[PERSON_NAME] ( [EMAIL_ADDRESS][PERSON_NAME][DOMAIN_NAME] )" at bounding box center [269, 224] width 437 height 23
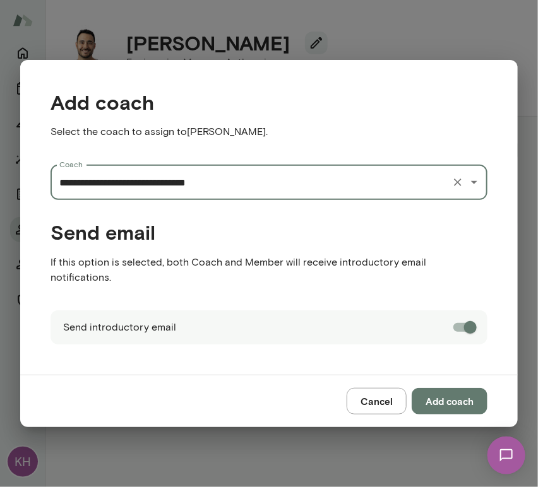
type input "**********"
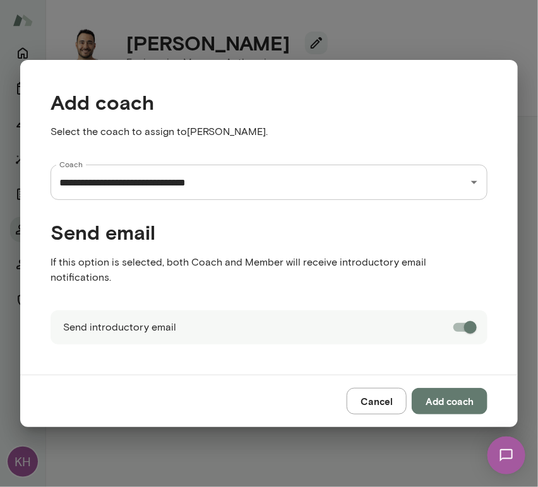
click at [474, 390] on button "Add coach" at bounding box center [450, 401] width 76 height 27
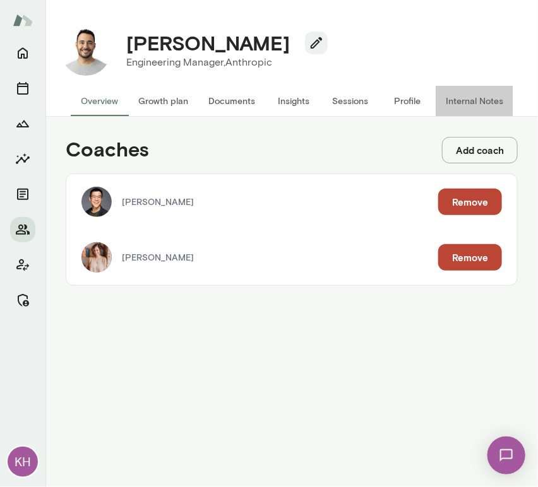
click at [459, 106] on button "Internal Notes" at bounding box center [475, 101] width 78 height 30
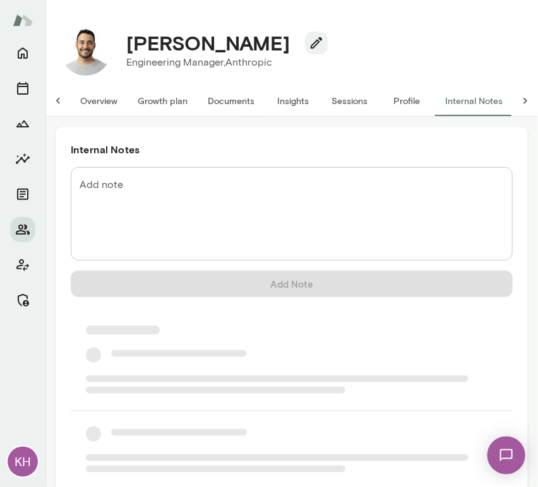
scroll to position [0, 10]
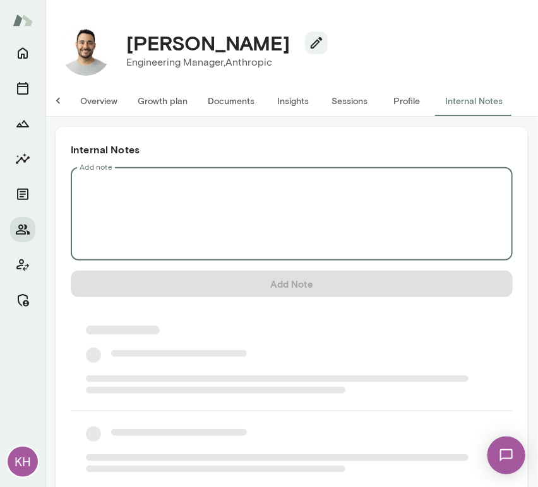
click at [157, 186] on textarea "Add note" at bounding box center [292, 214] width 424 height 73
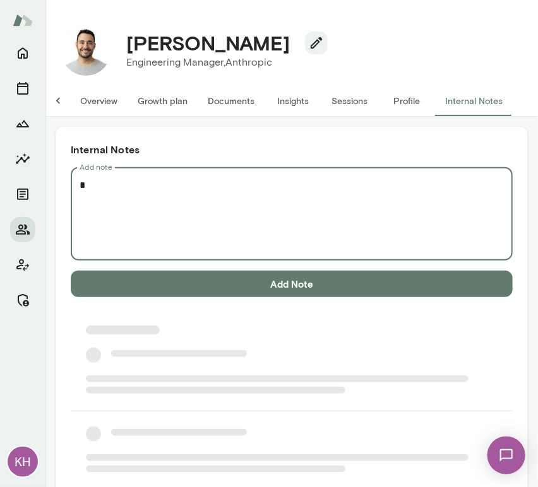
scroll to position [0, 0]
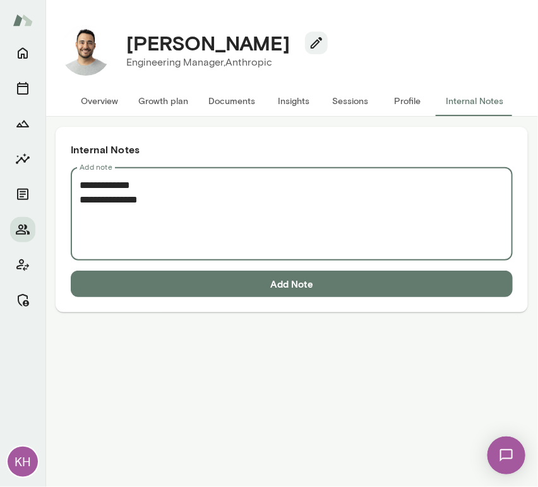
paste textarea "**********"
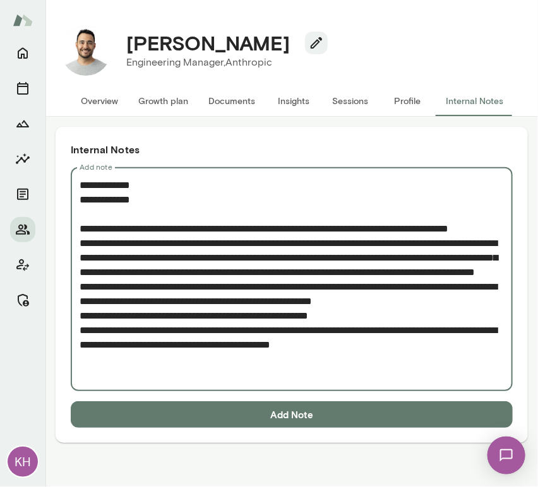
type textarea "**********"
click at [215, 417] on button "Add Note" at bounding box center [292, 415] width 442 height 27
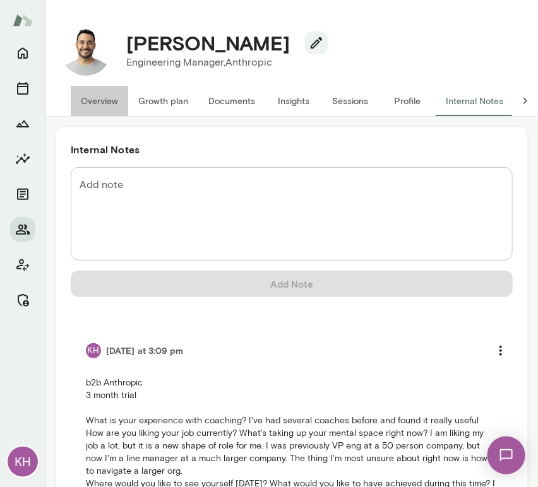
click at [105, 102] on button "Overview" at bounding box center [99, 101] width 57 height 30
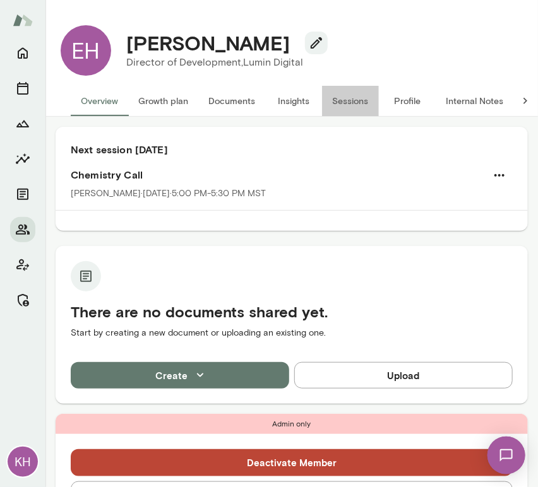
click at [347, 97] on button "Sessions" at bounding box center [350, 101] width 57 height 30
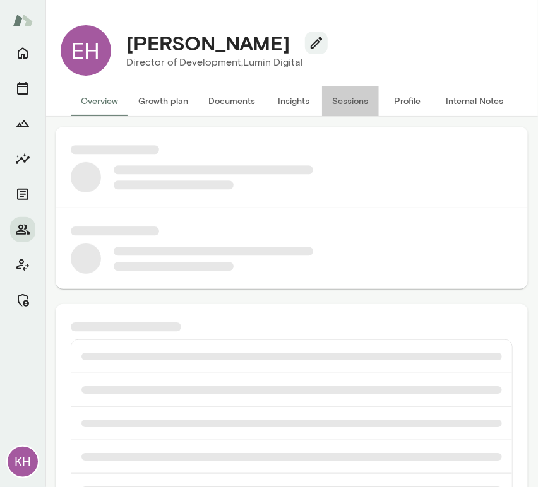
click at [343, 100] on button "Sessions" at bounding box center [350, 101] width 57 height 30
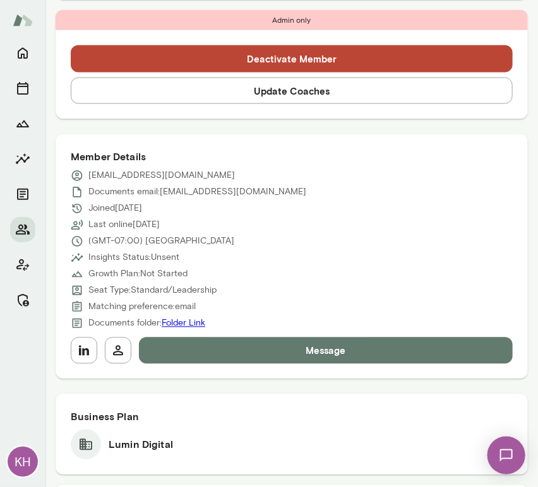
scroll to position [496, 0]
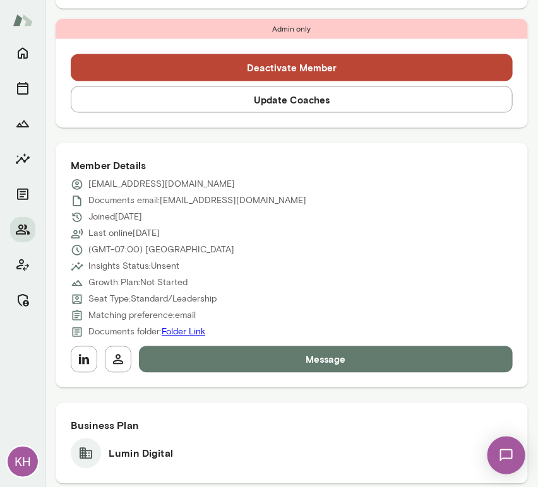
click at [303, 99] on button "Update Coaches" at bounding box center [292, 100] width 442 height 27
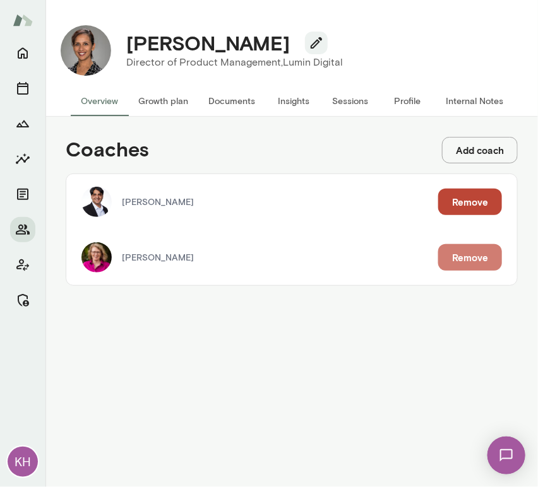
click at [445, 254] on button "Remove" at bounding box center [470, 257] width 64 height 27
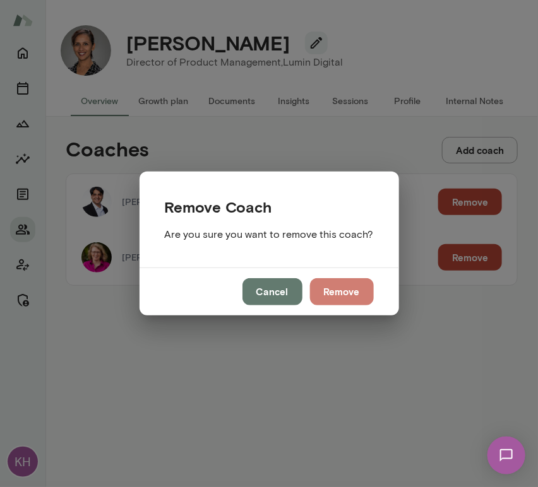
click at [352, 285] on button "Remove" at bounding box center [342, 291] width 64 height 27
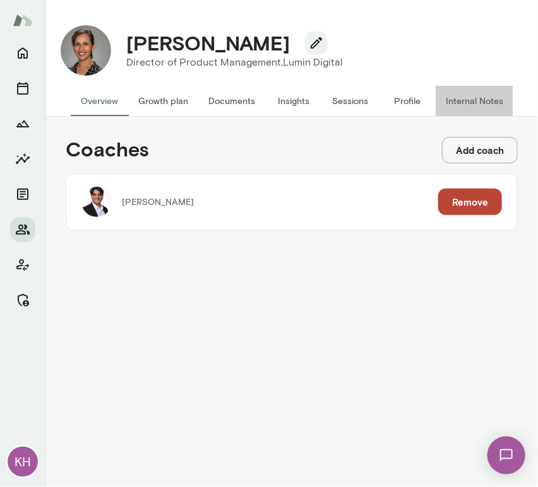
click at [455, 95] on button "Internal Notes" at bounding box center [475, 101] width 78 height 30
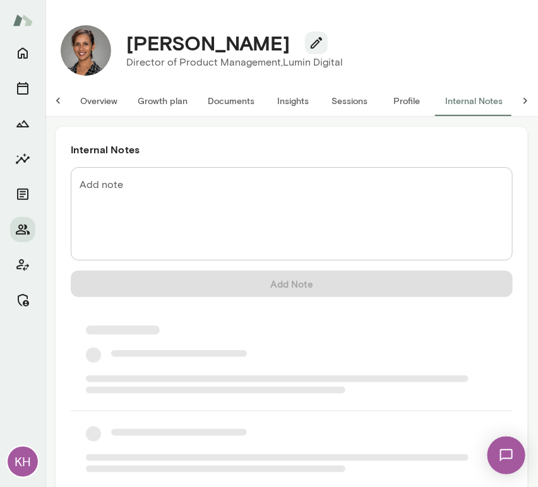
scroll to position [0, 10]
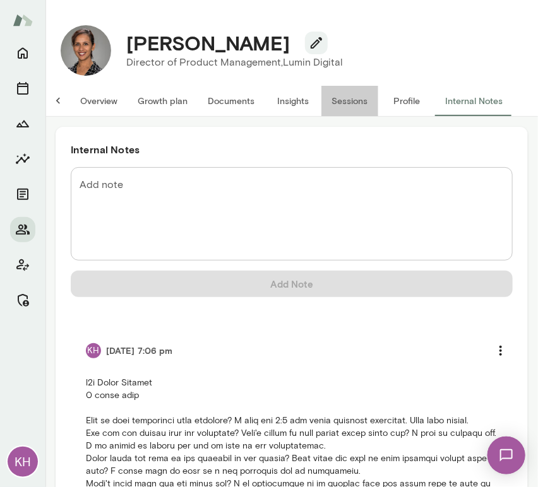
click at [336, 104] on button "Sessions" at bounding box center [349, 101] width 57 height 30
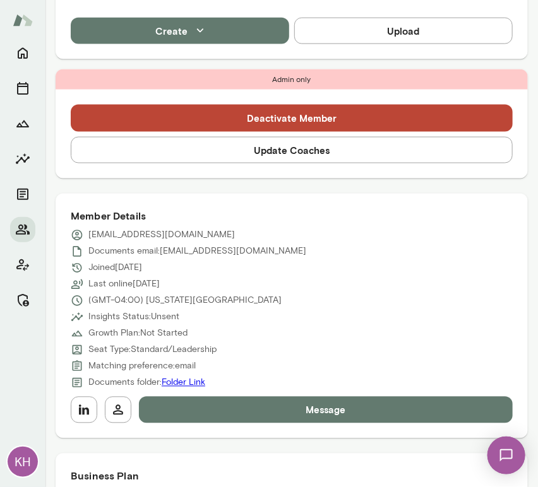
scroll to position [349, 0]
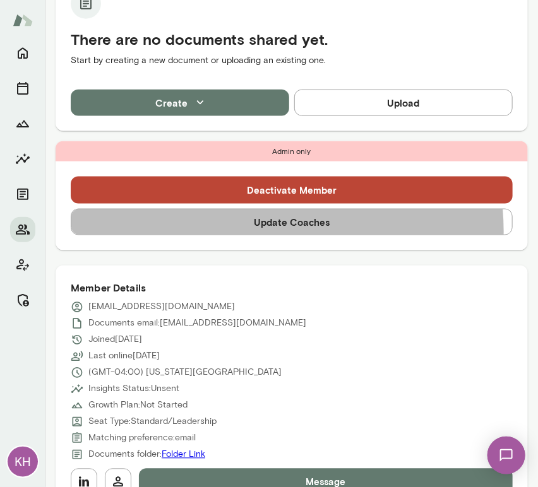
click at [263, 231] on button "Update Coaches" at bounding box center [292, 222] width 442 height 27
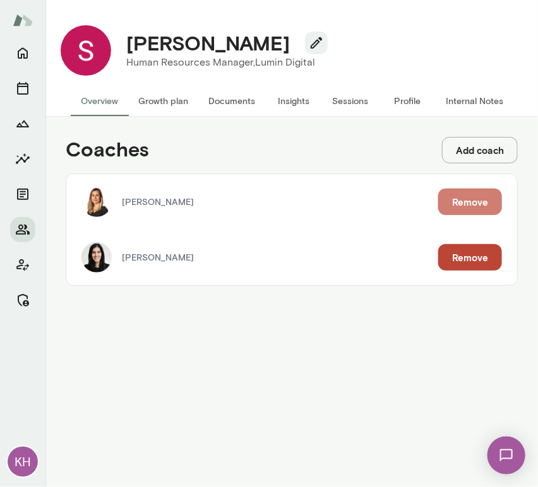
click at [443, 205] on button "Remove" at bounding box center [470, 202] width 64 height 27
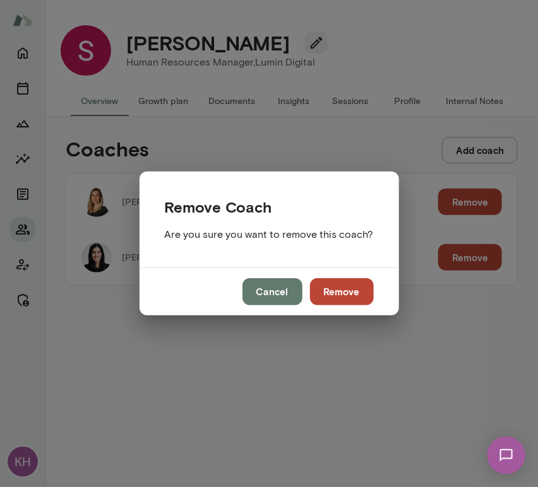
click at [352, 282] on button "Remove" at bounding box center [342, 291] width 64 height 27
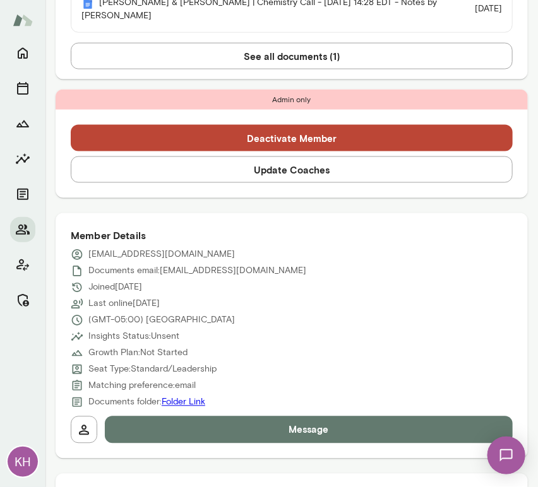
scroll to position [401, 0]
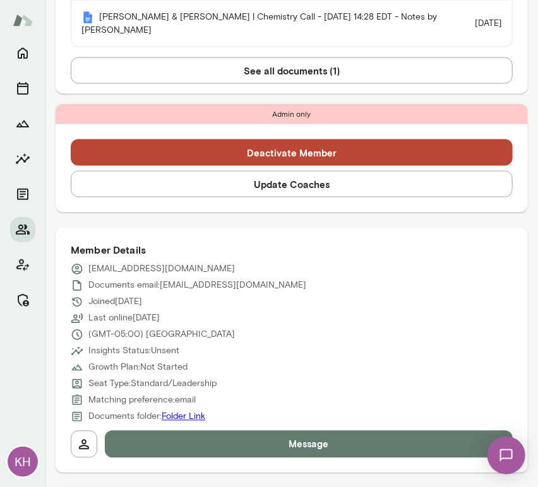
click at [288, 184] on button "Update Coaches" at bounding box center [292, 184] width 442 height 27
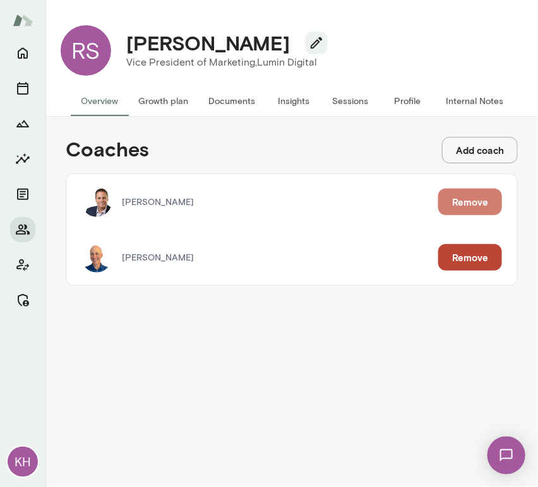
click at [475, 197] on button "Remove" at bounding box center [470, 202] width 64 height 27
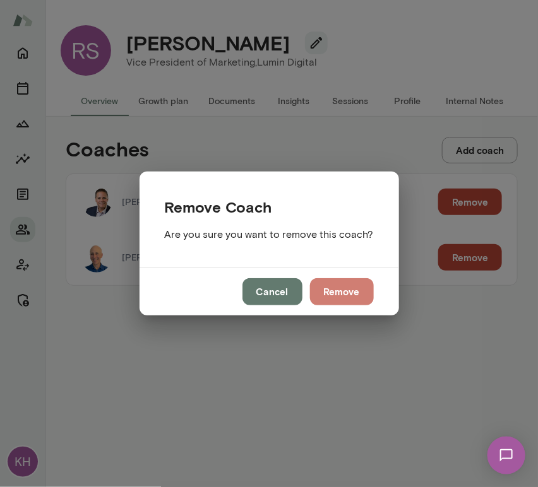
click at [359, 289] on button "Remove" at bounding box center [342, 291] width 64 height 27
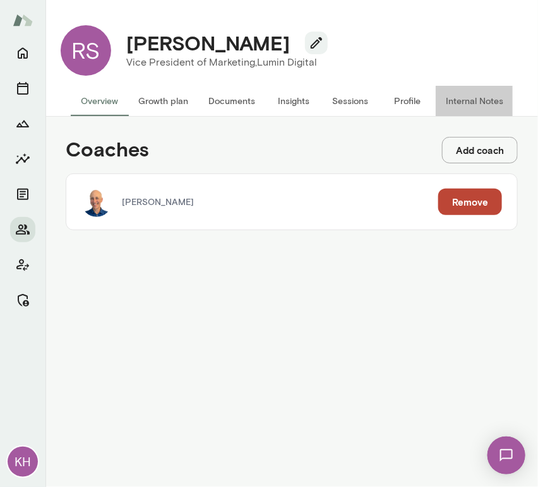
click at [470, 100] on button "Internal Notes" at bounding box center [475, 101] width 78 height 30
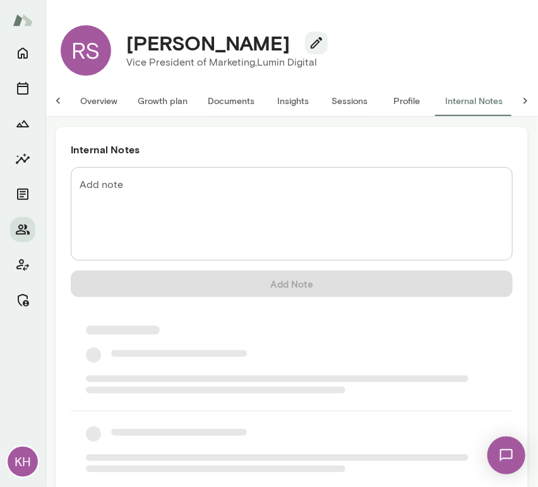
scroll to position [0, 10]
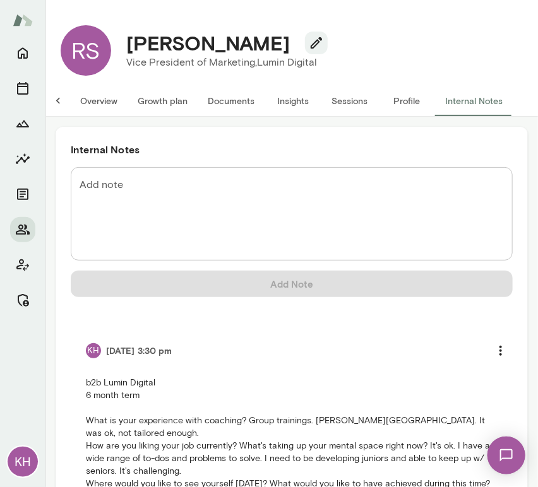
click at [95, 104] on button "Overview" at bounding box center [98, 101] width 57 height 30
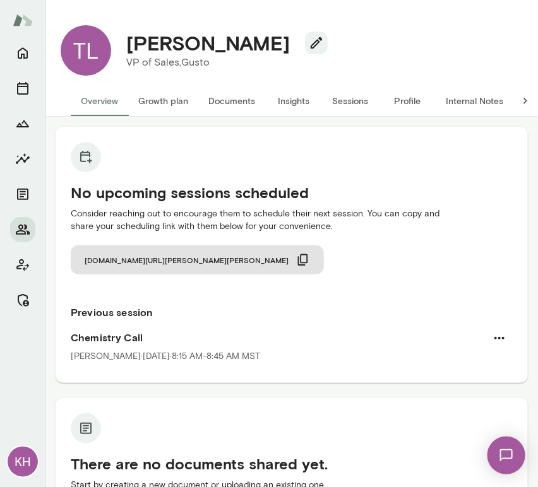
click at [470, 99] on button "Internal Notes" at bounding box center [475, 101] width 78 height 30
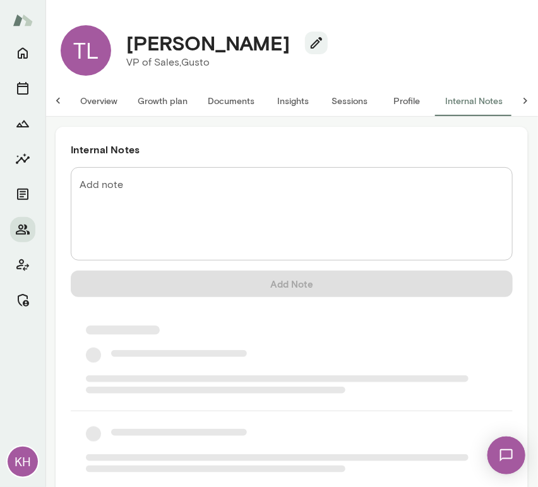
scroll to position [0, 10]
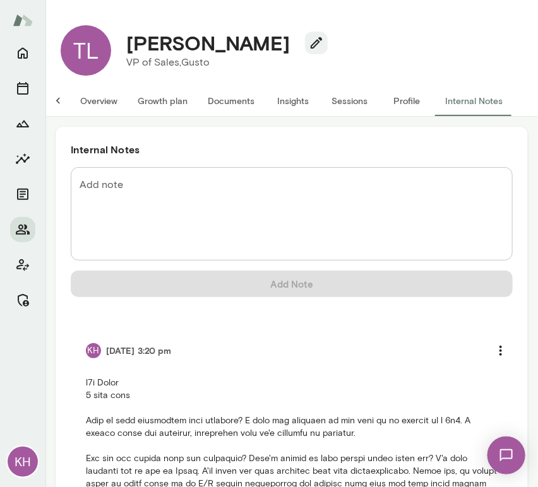
click at [100, 100] on button "Overview" at bounding box center [98, 101] width 57 height 30
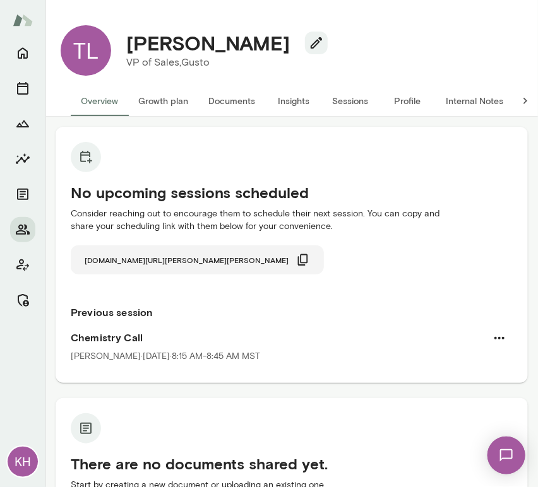
click at [296, 260] on icon "button" at bounding box center [303, 260] width 14 height 14
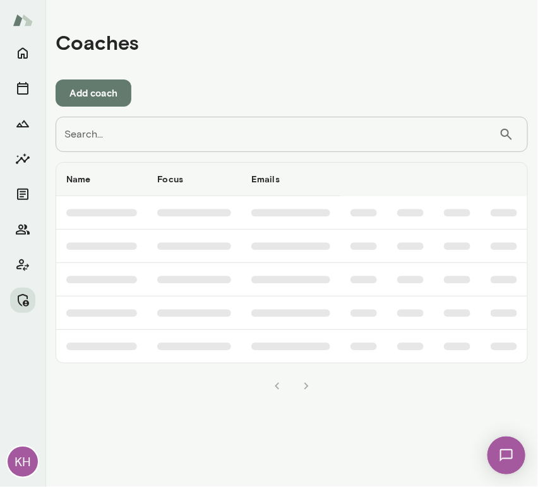
click at [106, 136] on input "Search..." at bounding box center [277, 134] width 443 height 35
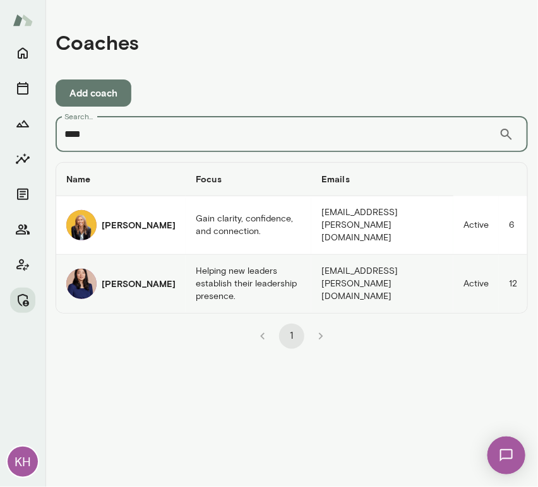
type input "****"
click at [100, 277] on div "[PERSON_NAME]" at bounding box center [120, 284] width 109 height 30
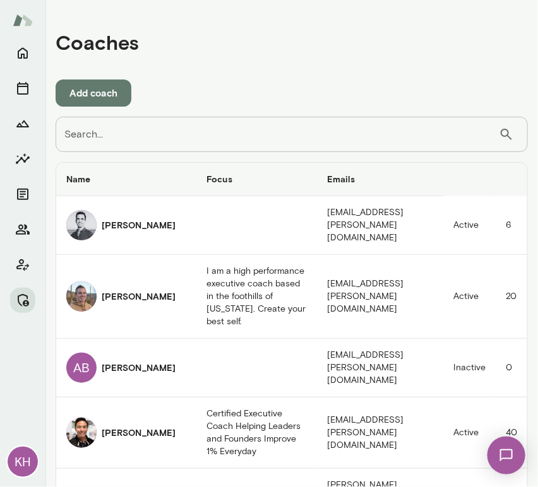
click at [167, 129] on input "Search..." at bounding box center [277, 134] width 443 height 35
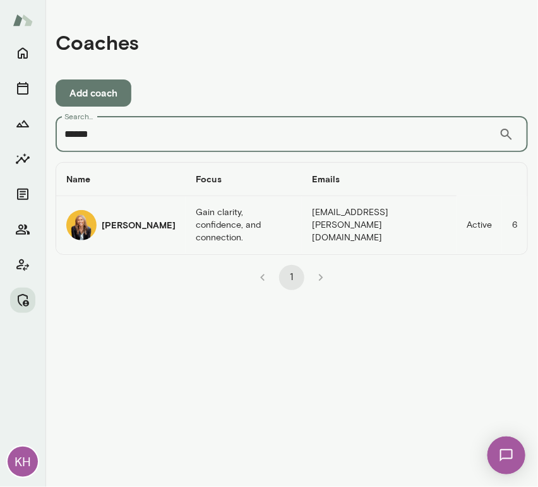
type input "******"
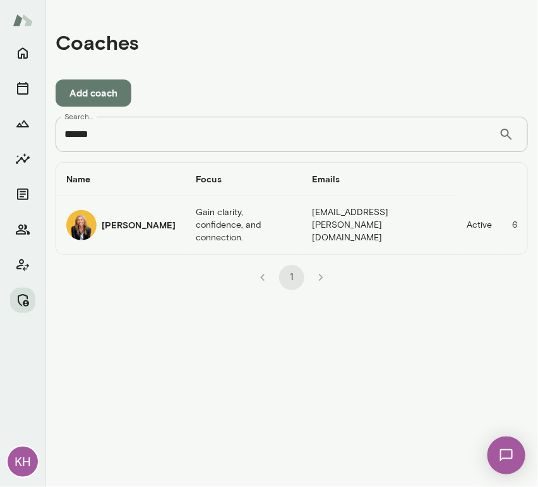
click at [115, 226] on h6 "[PERSON_NAME]" at bounding box center [139, 225] width 74 height 13
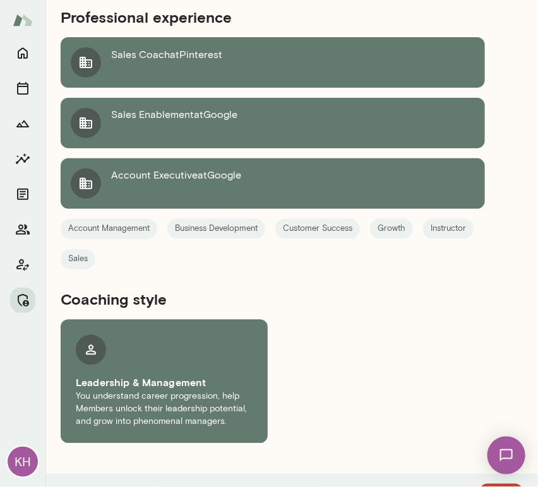
scroll to position [1927, 0]
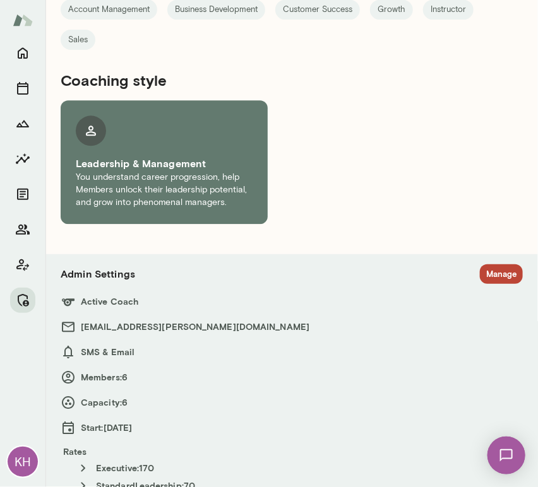
click at [487, 268] on section "Admin Settings Manage Active Coach leahbeltz@mento.co SMS & Email Members: 6 Ca…" at bounding box center [292, 379] width 462 height 229
click at [483, 265] on button "Manage" at bounding box center [501, 275] width 43 height 20
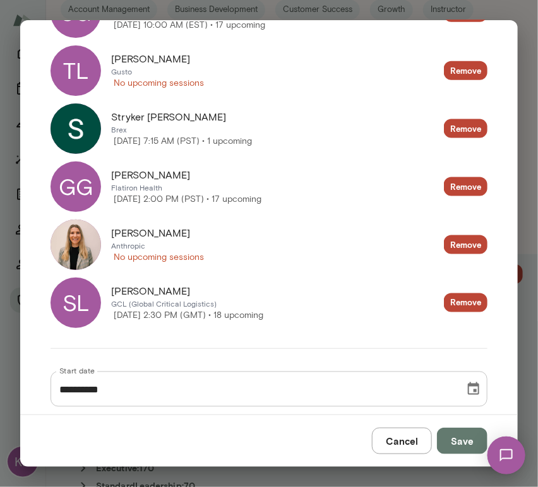
scroll to position [368, 0]
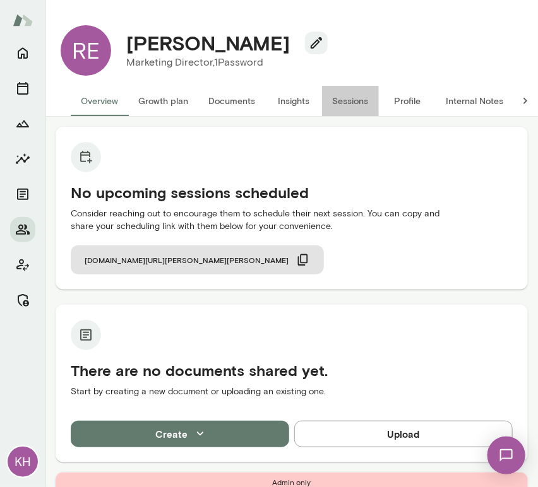
click at [362, 99] on button "Sessions" at bounding box center [350, 101] width 57 height 30
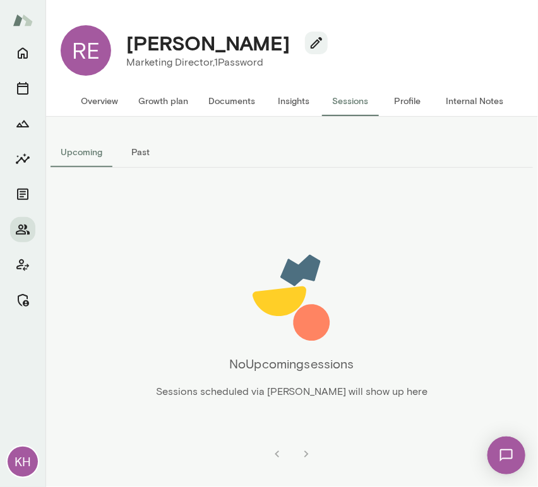
click at [128, 150] on button "Past" at bounding box center [140, 152] width 57 height 30
click at [83, 155] on button "Upcoming" at bounding box center [82, 152] width 62 height 30
click at [91, 109] on button "Overview" at bounding box center [99, 101] width 57 height 30
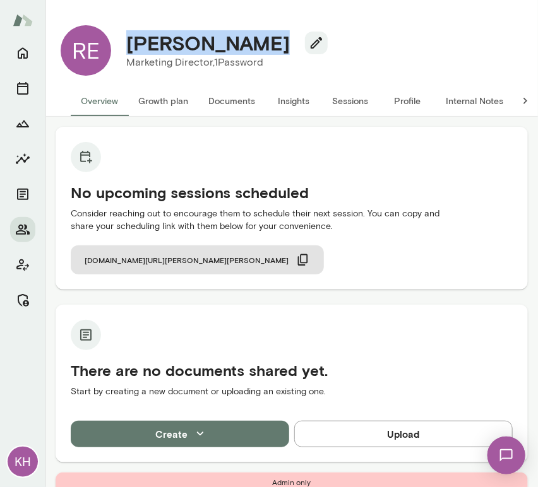
drag, startPoint x: 263, startPoint y: 39, endPoint x: 116, endPoint y: 47, distance: 147.3
click at [116, 47] on div "Romina Ederle Marketing Director, 1Password" at bounding box center [222, 50] width 222 height 39
copy h4 "Romina Ederle"
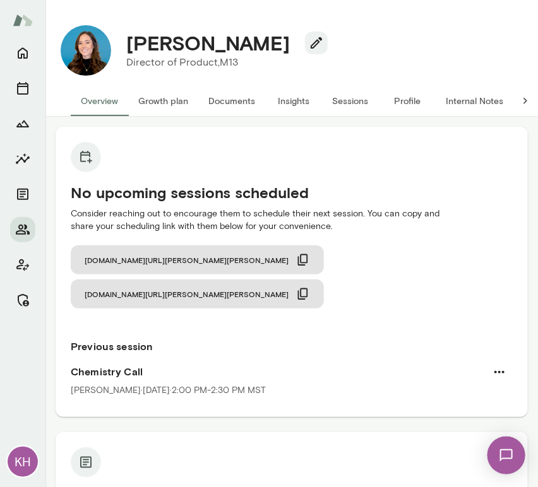
click at [350, 86] on button "Sessions" at bounding box center [350, 101] width 57 height 30
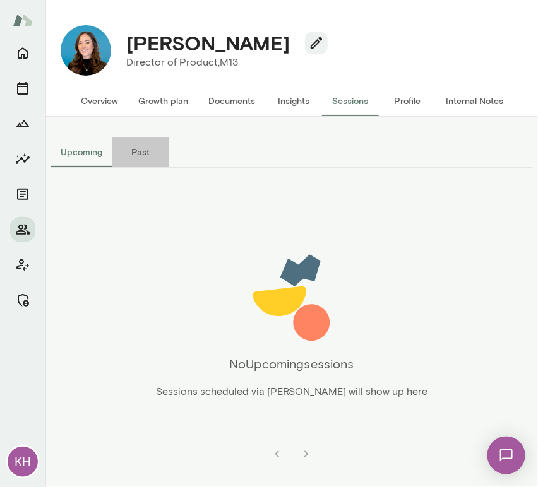
click at [146, 148] on button "Past" at bounding box center [140, 152] width 57 height 30
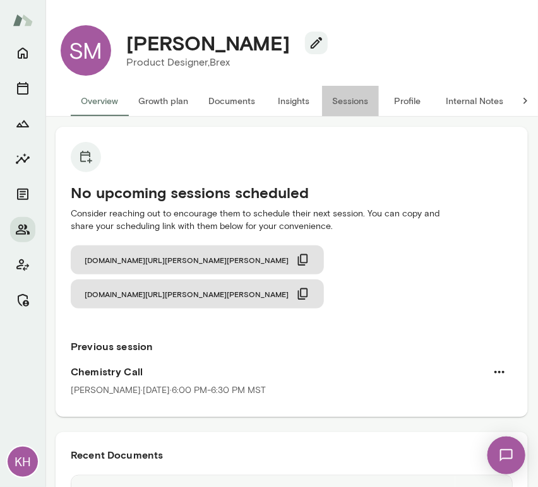
click at [355, 102] on button "Sessions" at bounding box center [350, 101] width 57 height 30
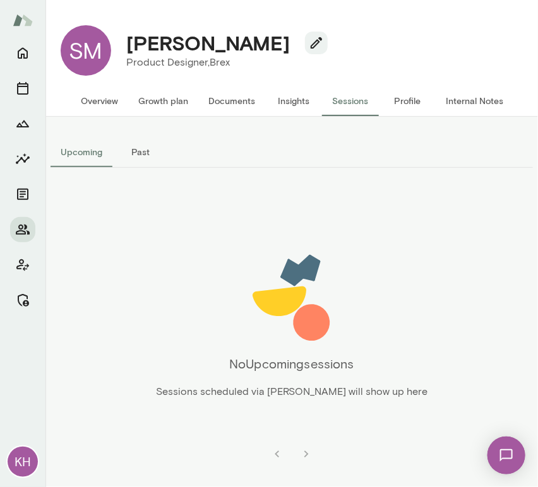
click at [145, 150] on button "Past" at bounding box center [140, 152] width 57 height 30
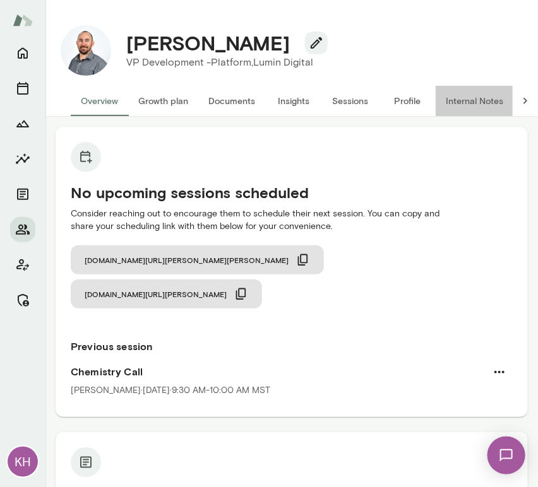
click at [457, 106] on button "Internal Notes" at bounding box center [475, 101] width 78 height 30
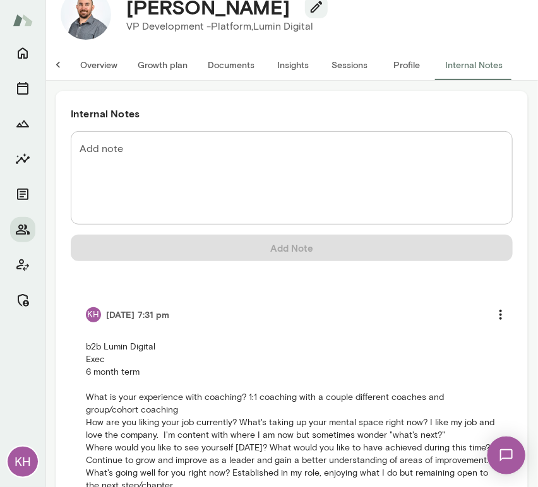
scroll to position [36, 0]
click at [88, 54] on button "Overview" at bounding box center [98, 65] width 57 height 30
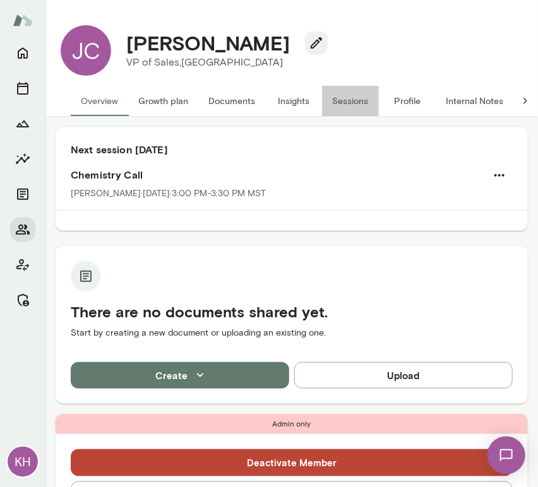
click at [343, 101] on button "Sessions" at bounding box center [350, 101] width 57 height 30
